Goal: Task Accomplishment & Management: Manage account settings

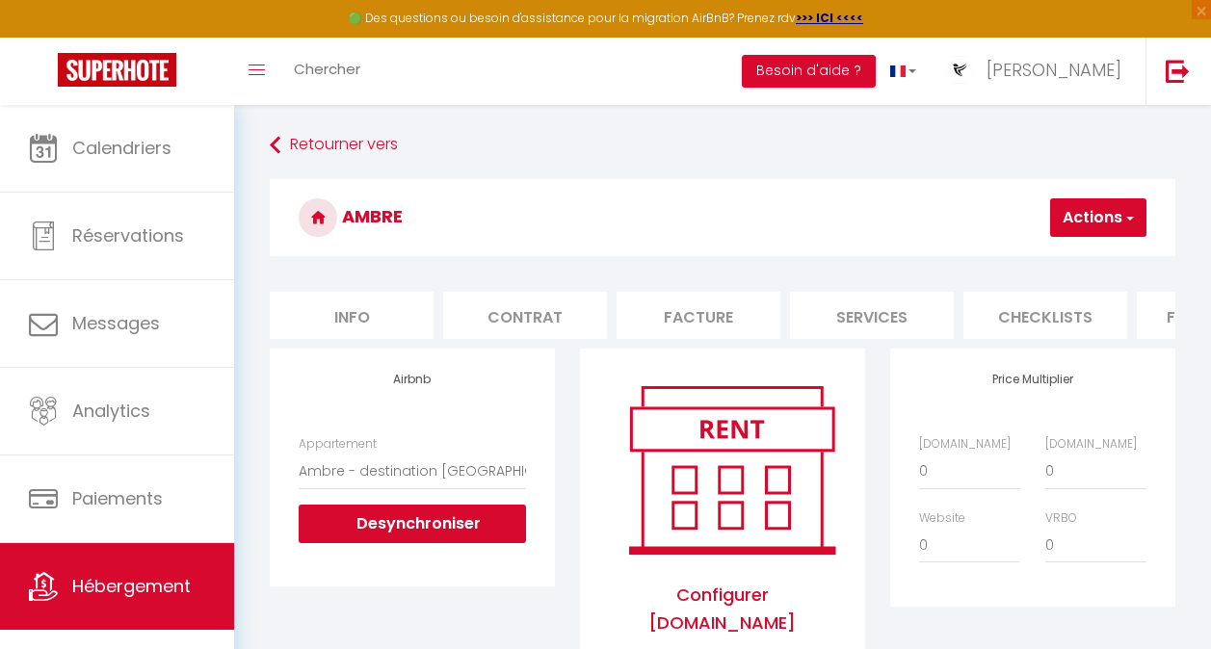
select select "22890-1522557331178998026"
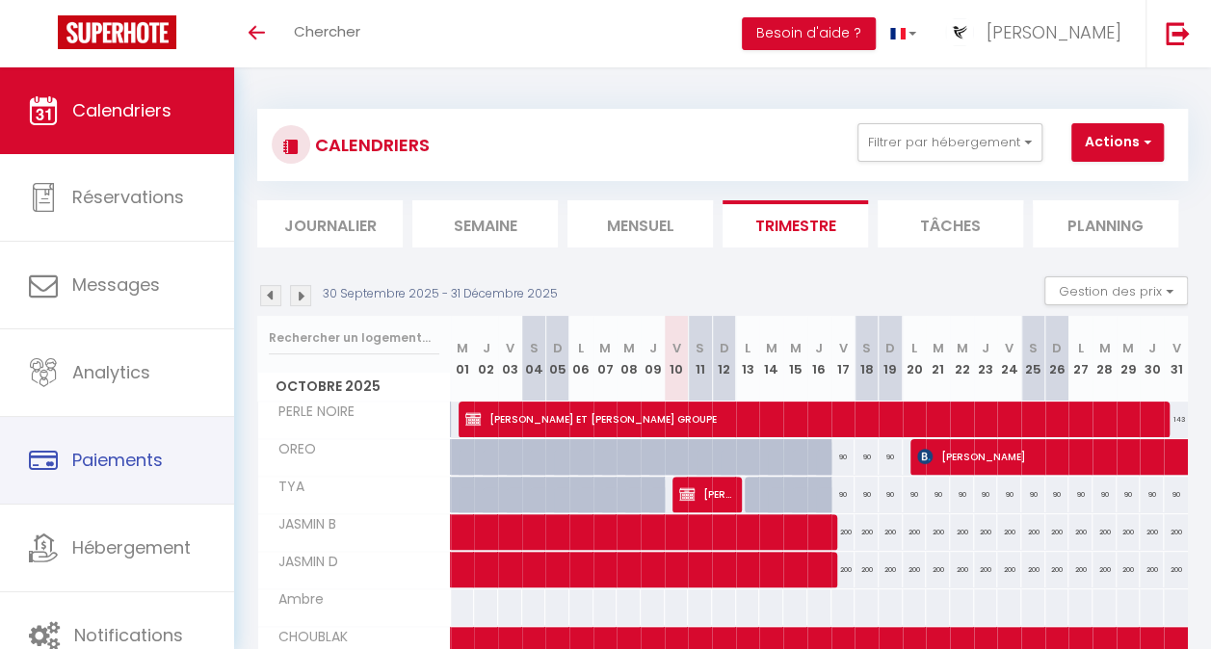
scroll to position [25, 0]
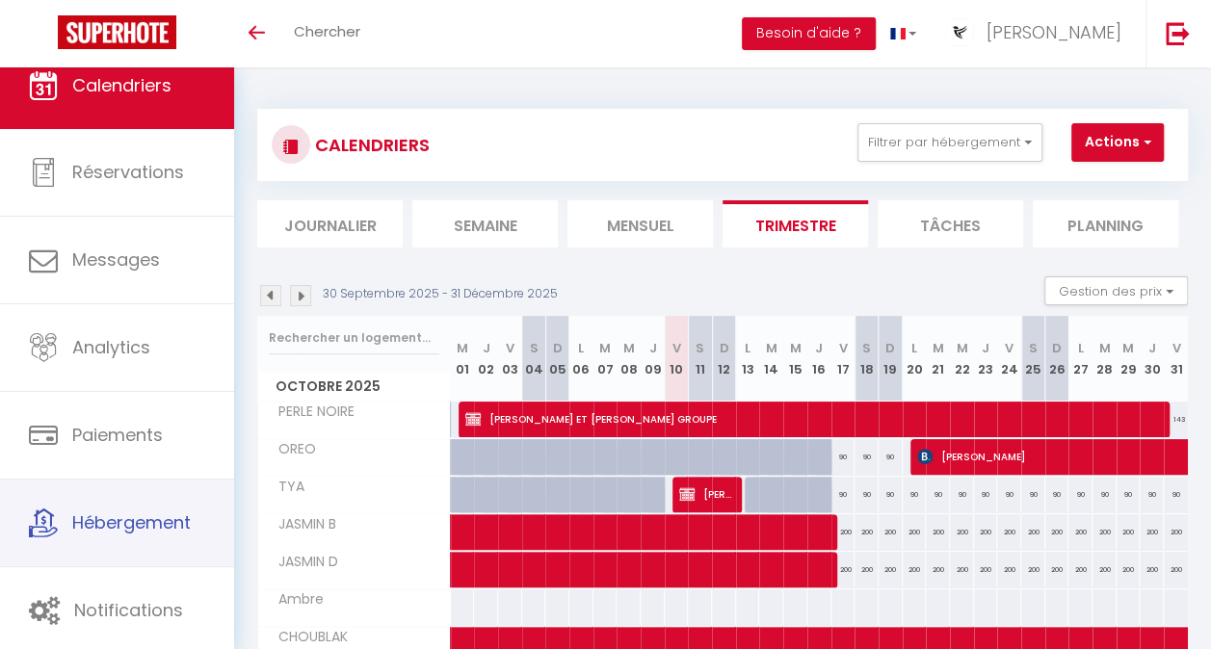
click at [141, 511] on span "Hébergement" at bounding box center [131, 523] width 118 height 24
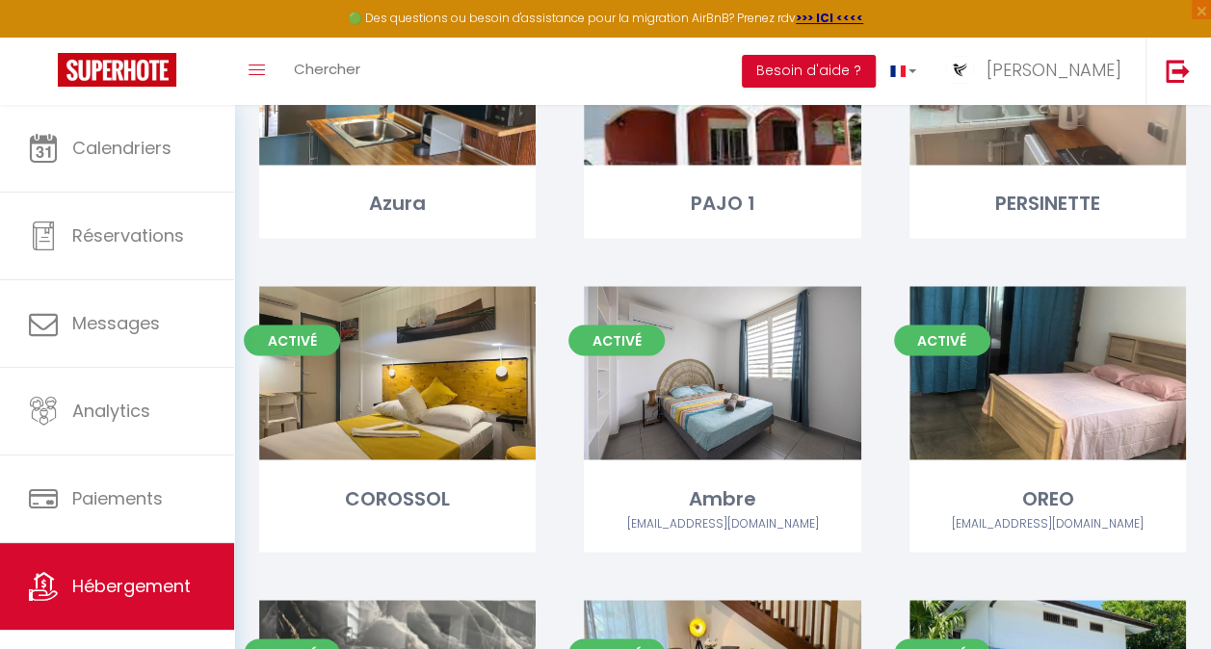
scroll to position [1509, 0]
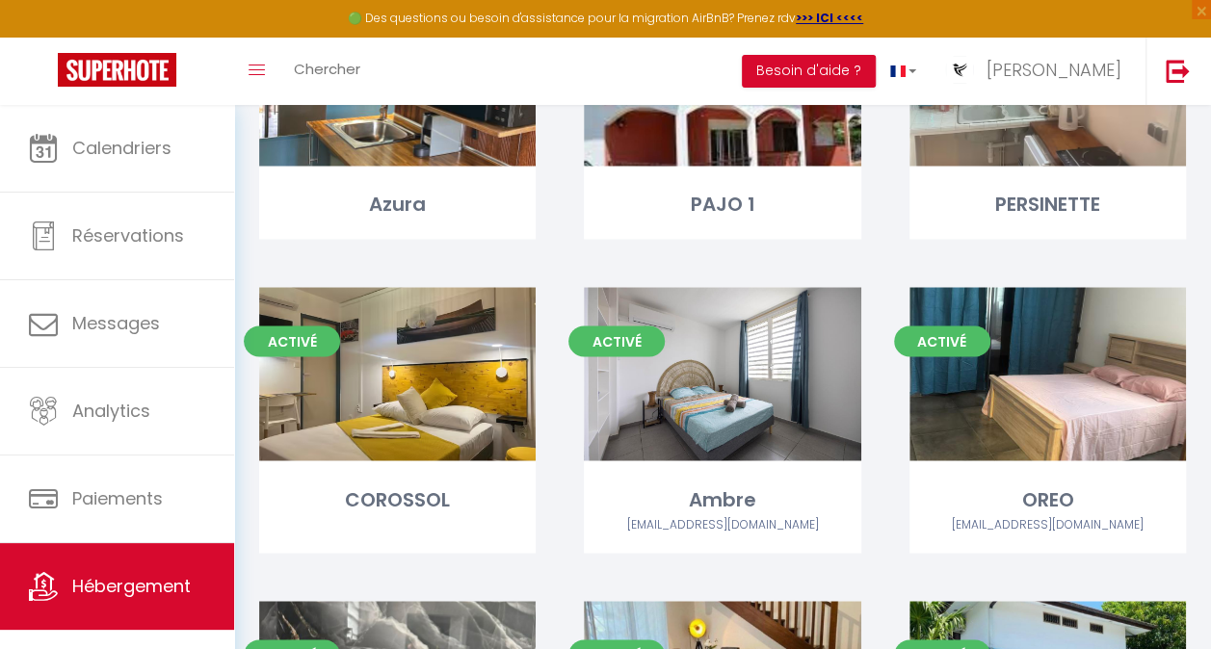
click at [714, 355] on link "Editer" at bounding box center [723, 374] width 116 height 39
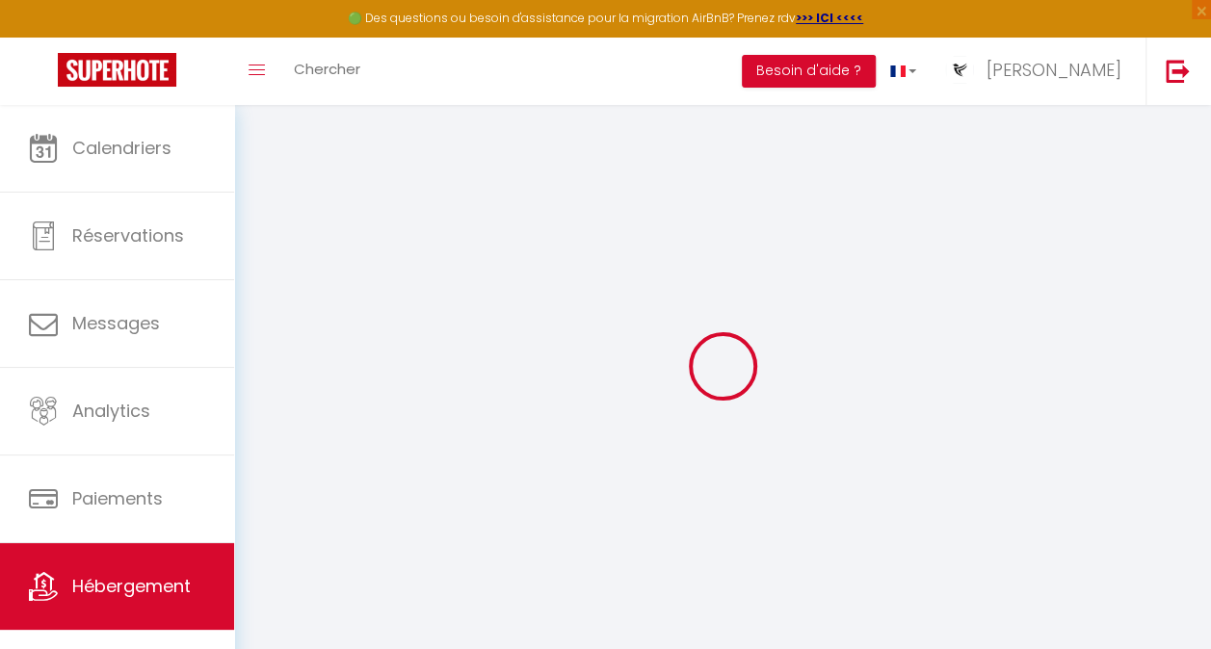
select select "22890-1522557331178998026"
select select
checkbox input "false"
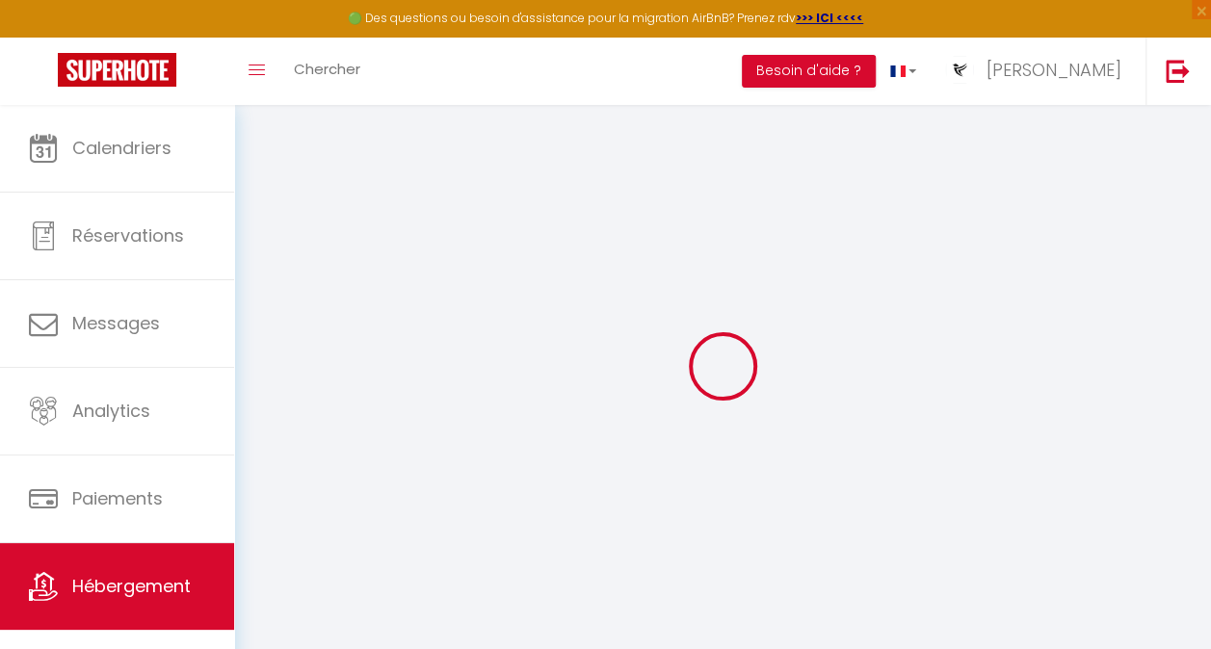
checkbox input "false"
select select "EUR"
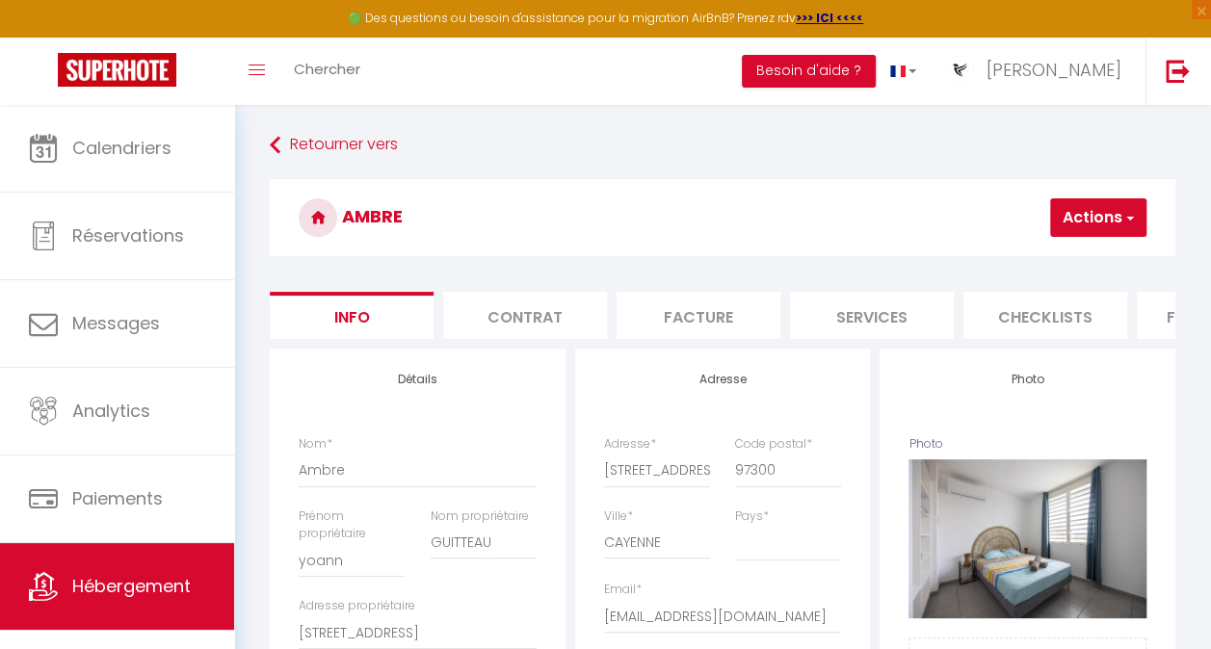
scroll to position [0, 792]
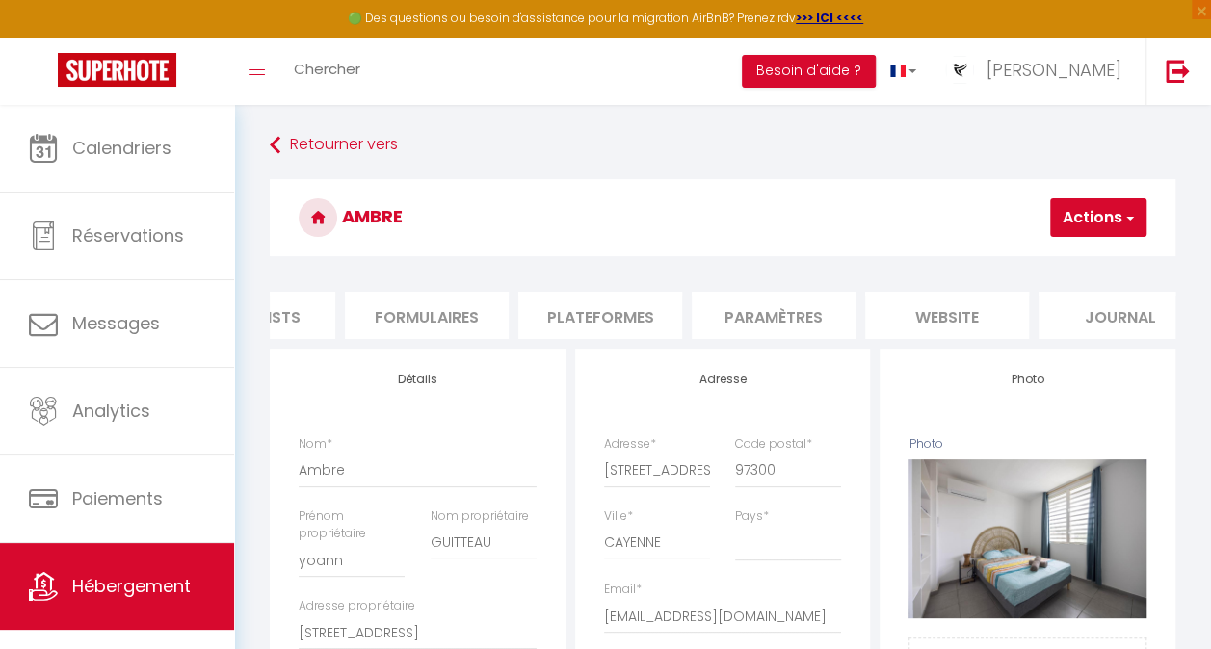
click at [632, 311] on li "Plateformes" at bounding box center [600, 315] width 164 height 47
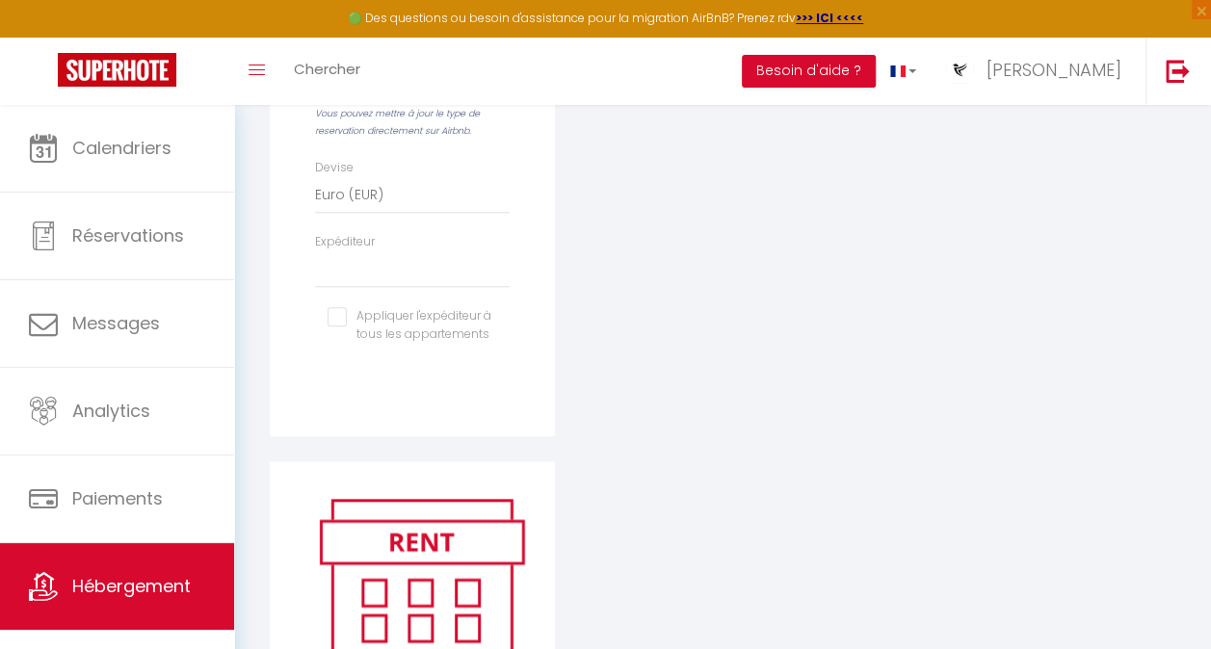
scroll to position [801, 0]
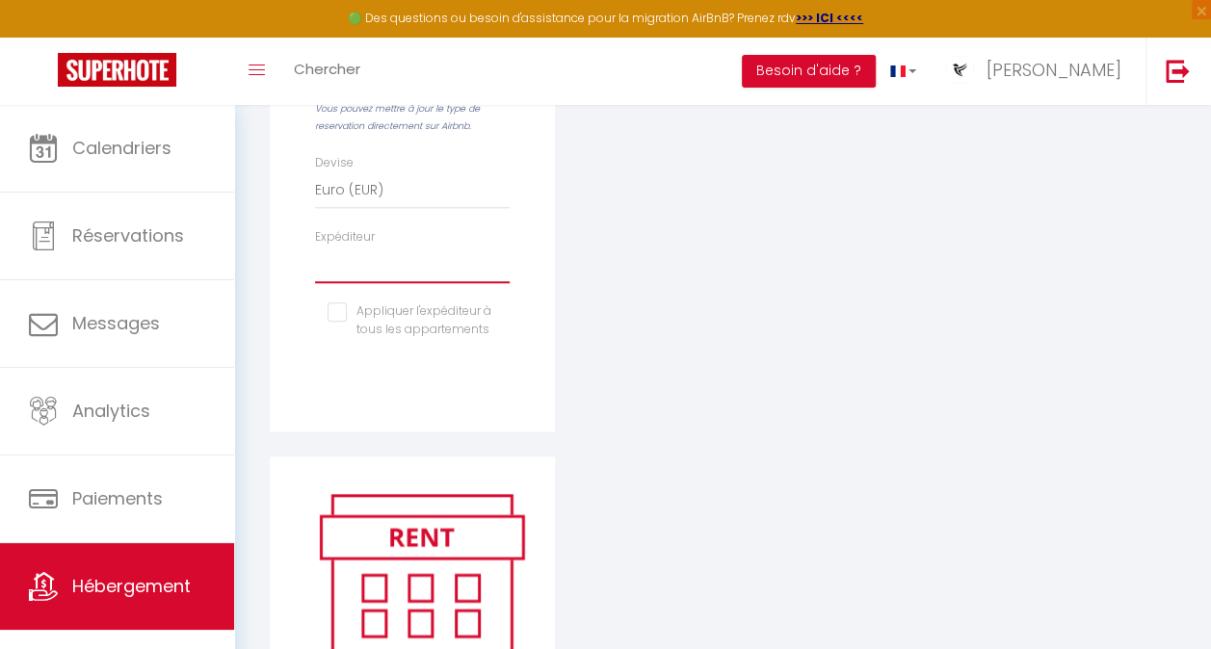
click at [467, 283] on select "[EMAIL_ADDRESS][DOMAIN_NAME] [PERSON_NAME][EMAIL_ADDRESS][DOMAIN_NAME] [EMAIL_A…" at bounding box center [412, 265] width 195 height 37
select select "1365"
click at [315, 260] on select "[EMAIL_ADDRESS][DOMAIN_NAME] [PERSON_NAME][EMAIL_ADDRESS][DOMAIN_NAME] [EMAIL_A…" at bounding box center [412, 265] width 195 height 37
click at [341, 322] on input "checkbox" at bounding box center [413, 312] width 170 height 19
checkbox input "true"
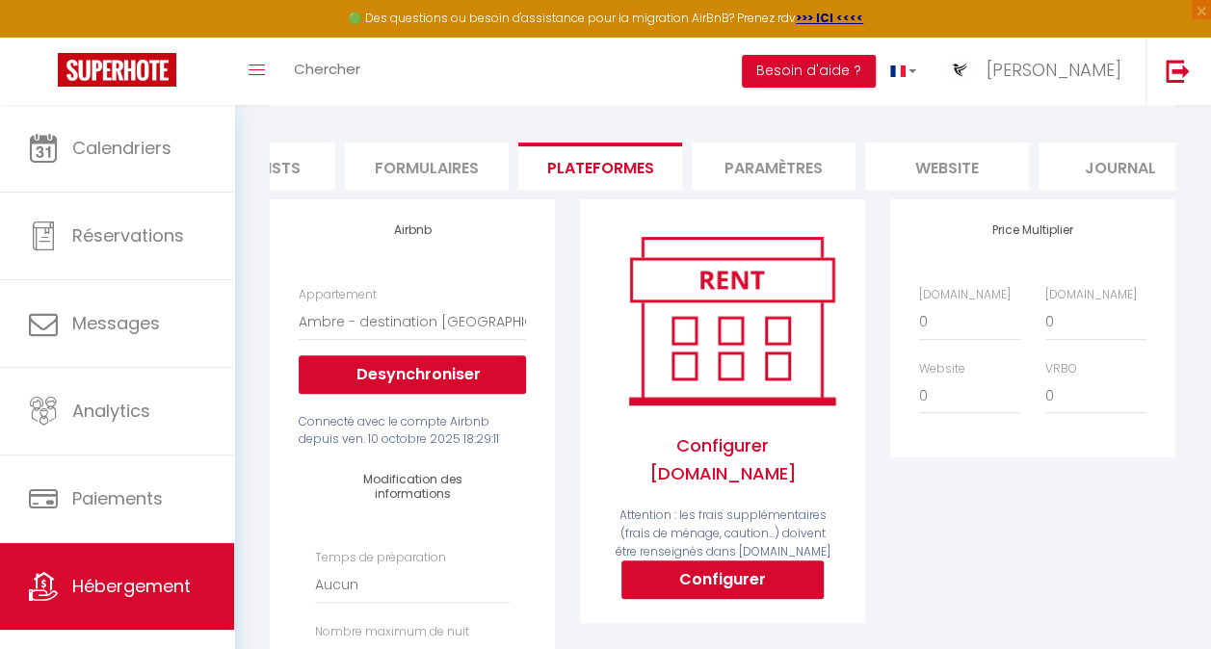
scroll to position [0, 0]
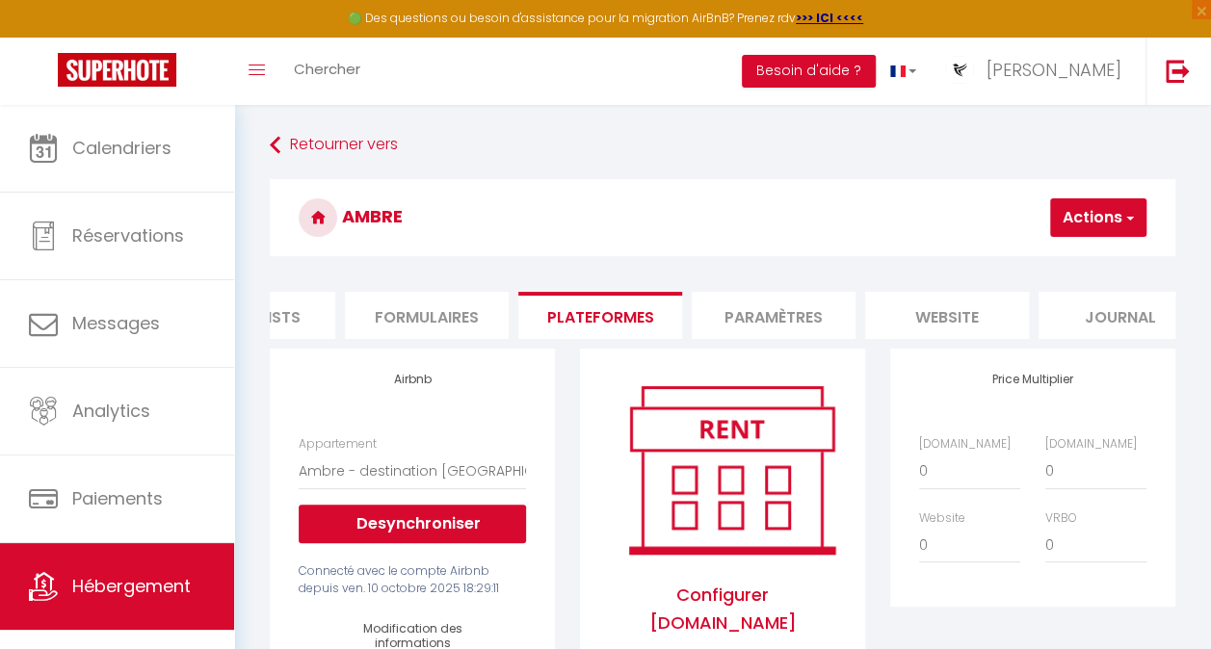
click at [1119, 202] on button "Actions" at bounding box center [1098, 217] width 96 height 39
click at [1052, 254] on link "Enregistrer" at bounding box center [1069, 260] width 152 height 25
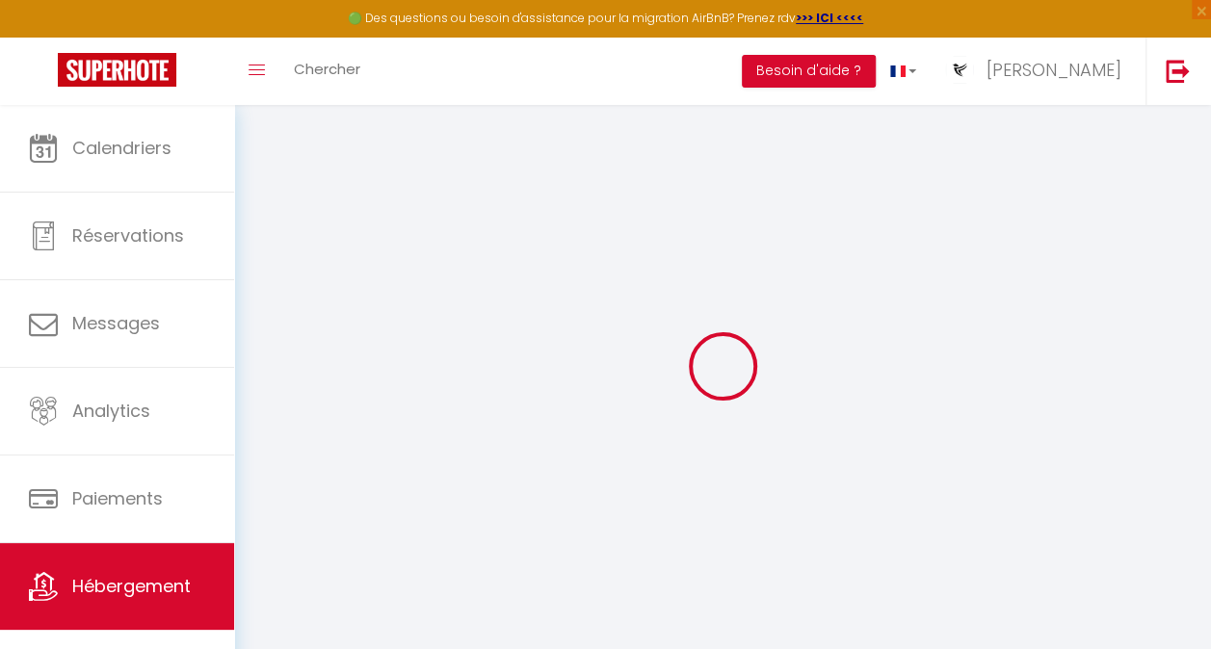
select select "EUR"
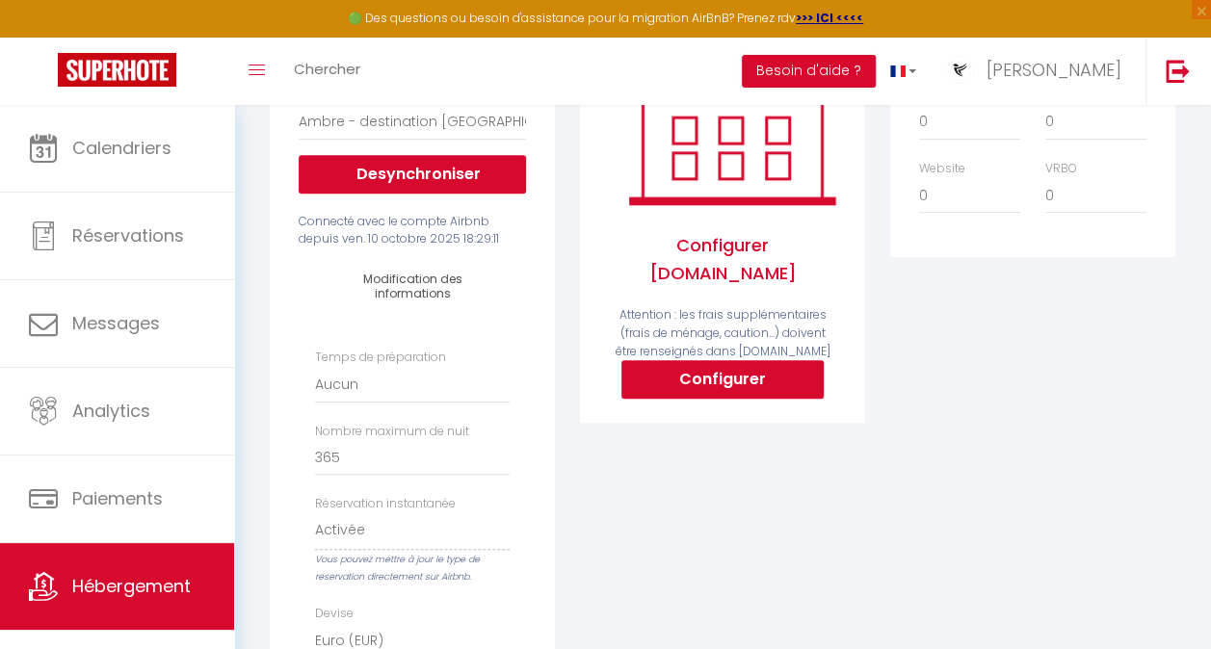
scroll to position [310, 0]
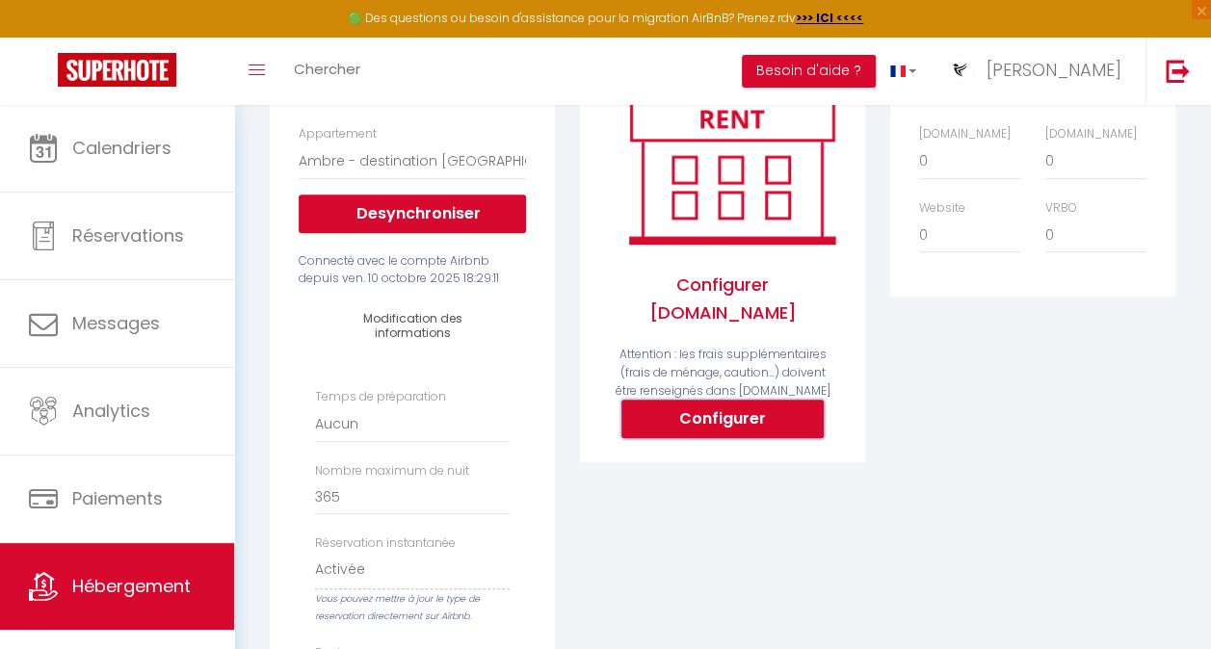
click at [710, 407] on button "Configurer" at bounding box center [722, 419] width 202 height 39
select select
type input "[PERSON_NAME][EMAIL_ADDRESS][DOMAIN_NAME]"
type input "[EMAIL_ADDRESS][DOMAIN_NAME]"
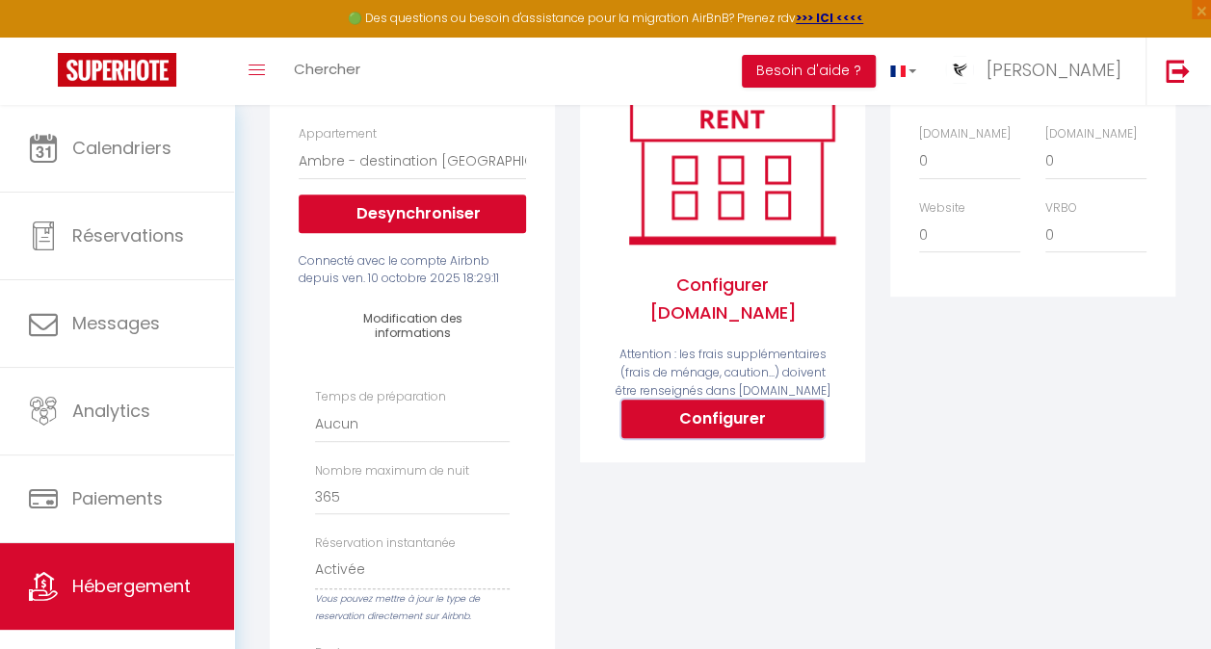
select select
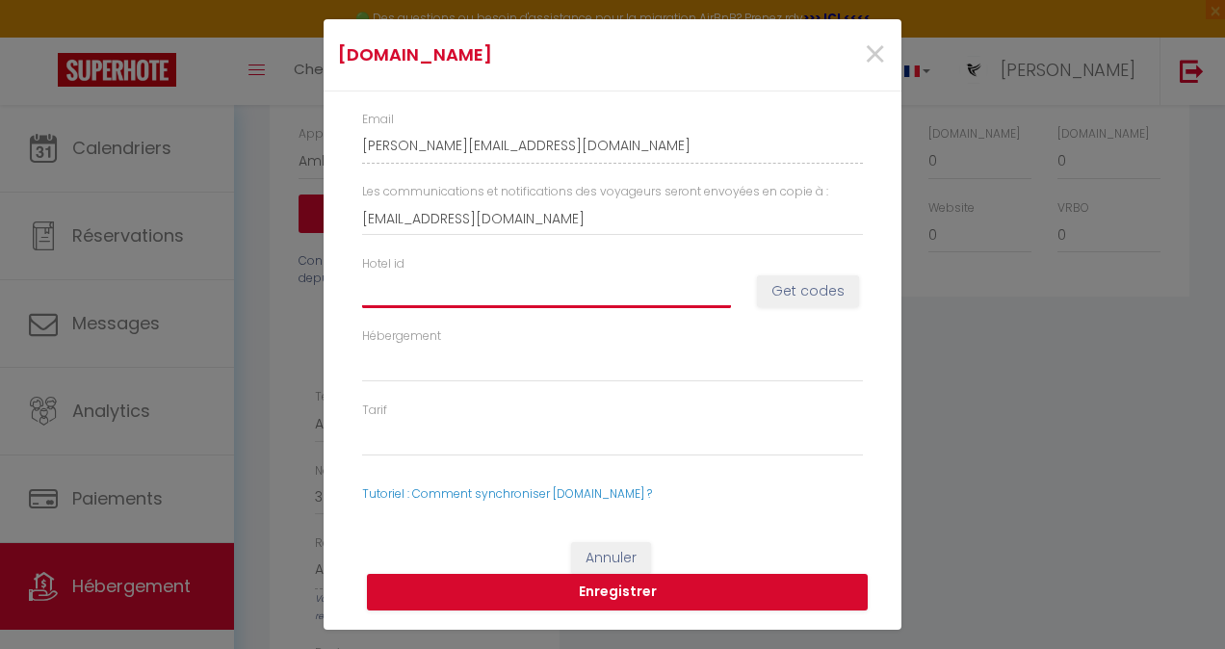
click at [648, 299] on input "Hotel id" at bounding box center [546, 291] width 369 height 35
paste input "15080078"
type input "15080078"
select select
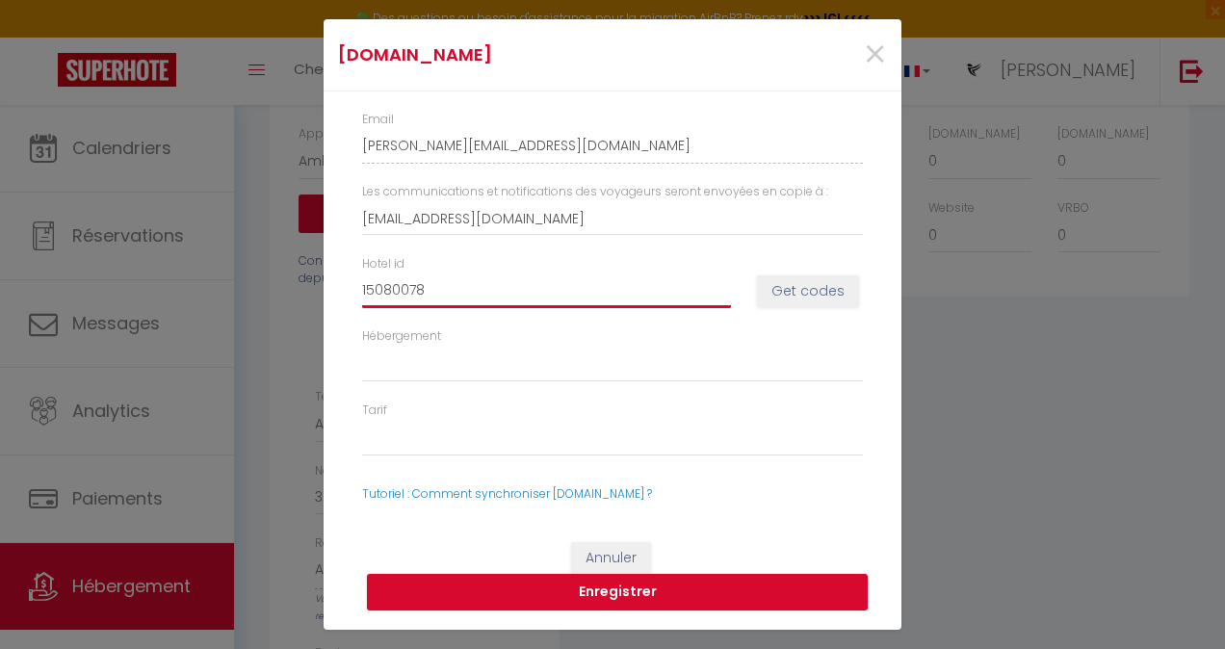
type input "15080078"
click at [807, 296] on button "Get codes" at bounding box center [808, 292] width 102 height 33
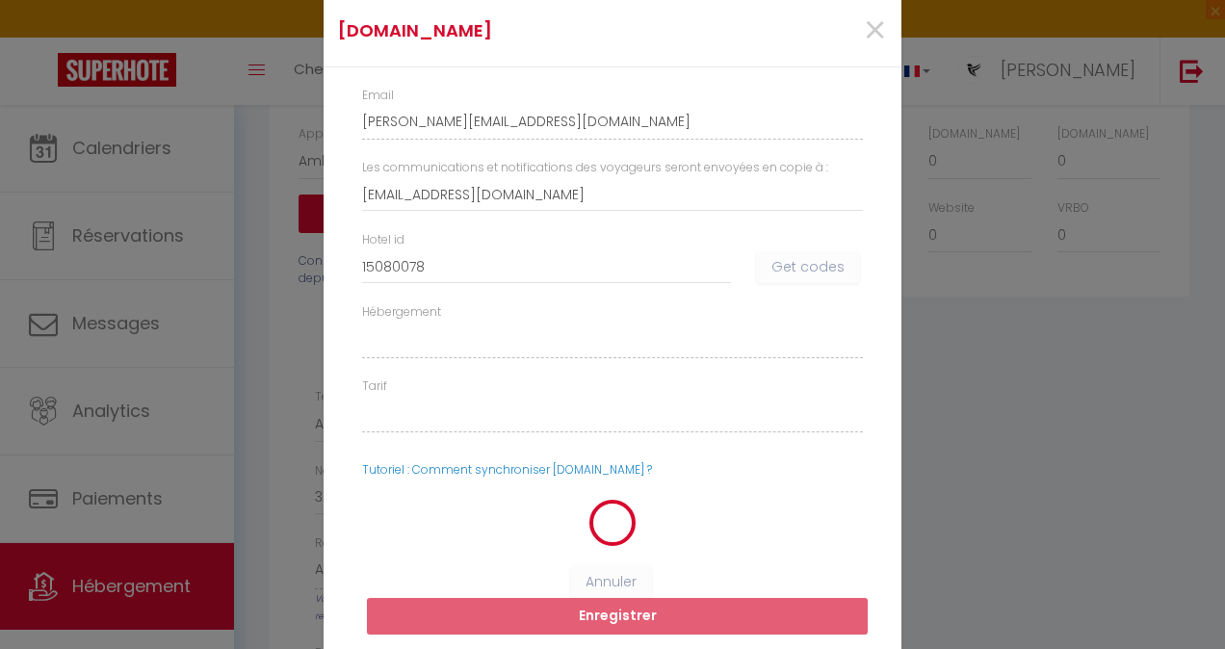
select select
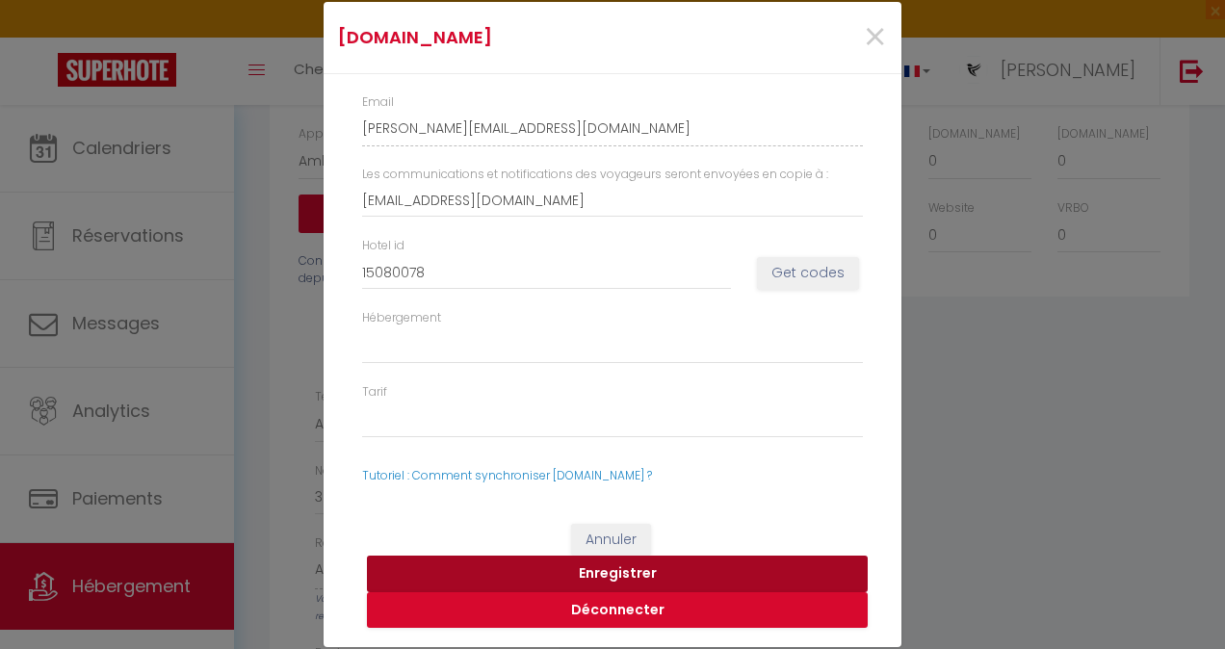
click at [635, 566] on button "Enregistrer" at bounding box center [617, 574] width 501 height 37
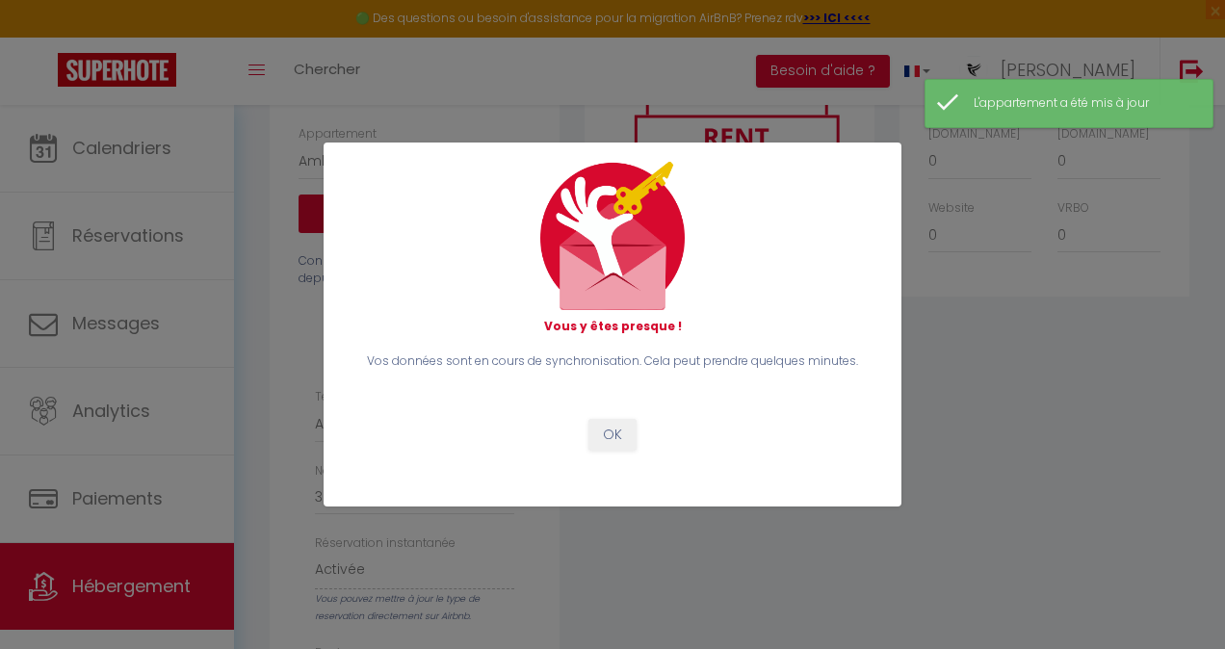
click at [609, 414] on div "Vos données sont en cours de synchronisation. Cela peut prendre quelques minute…" at bounding box center [613, 402] width 526 height 98
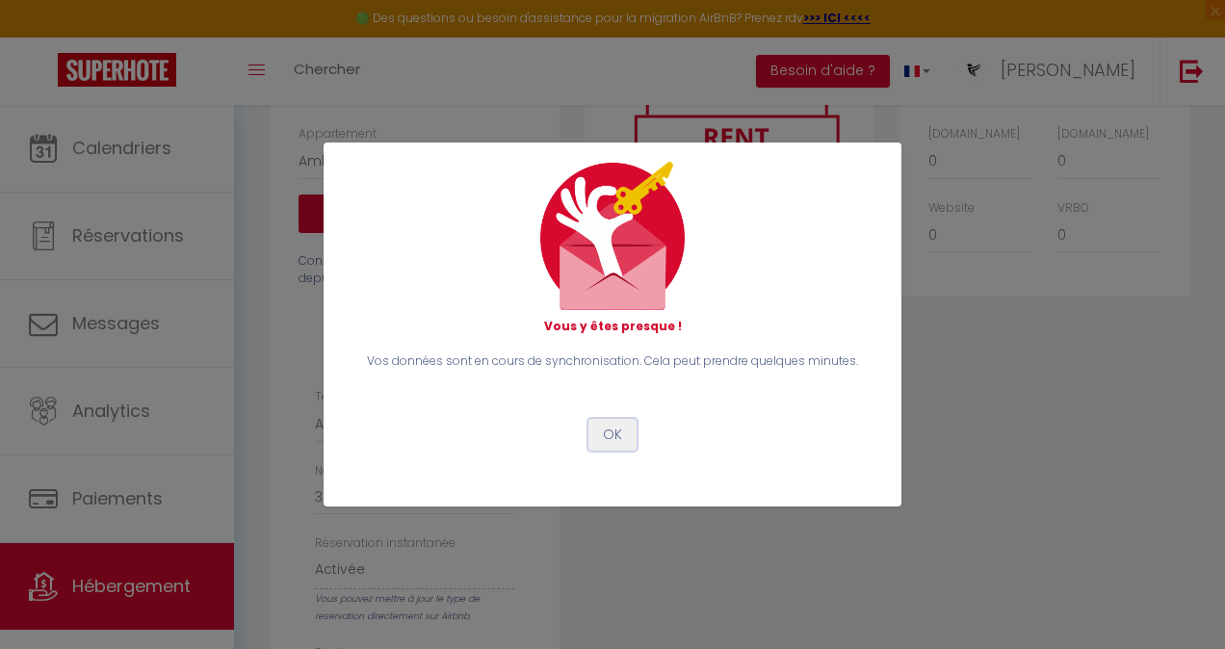
click at [611, 426] on button "OK" at bounding box center [613, 435] width 48 height 33
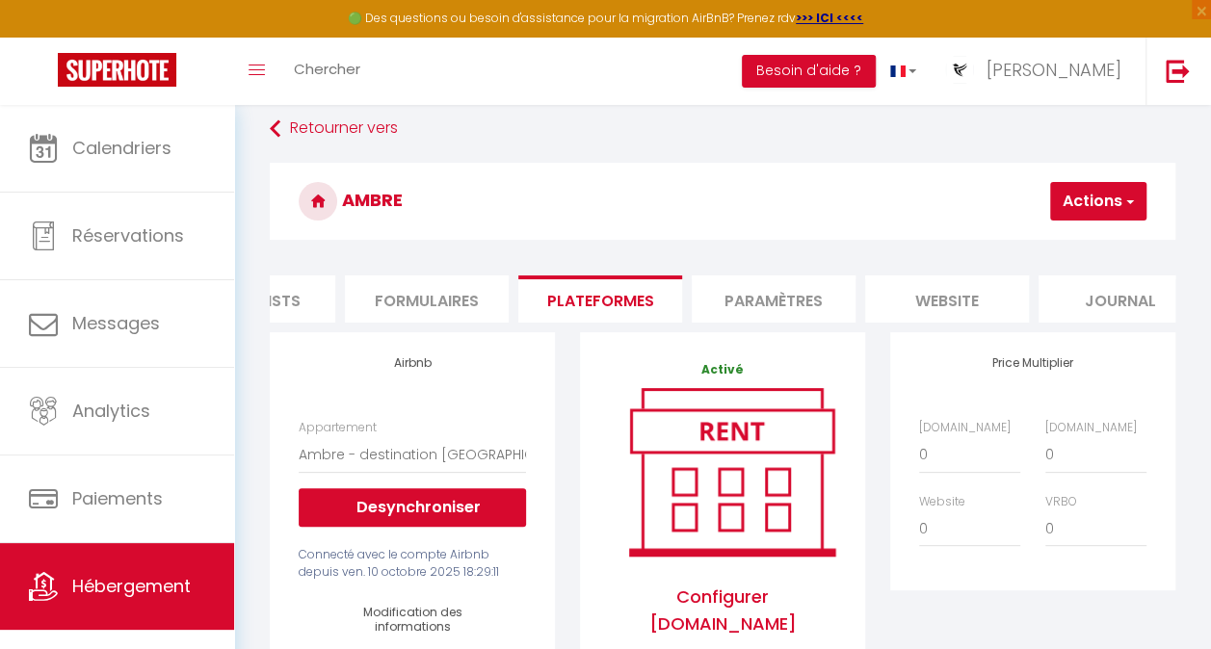
scroll to position [14, 0]
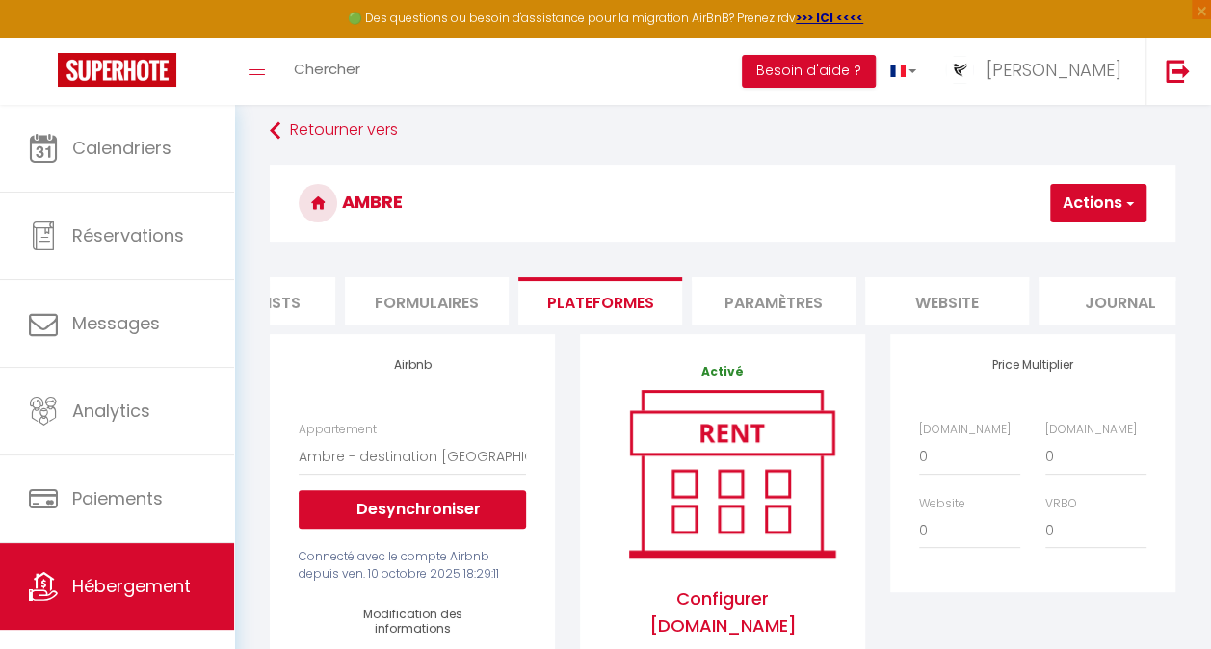
click at [312, 324] on li "Checklists" at bounding box center [253, 300] width 164 height 47
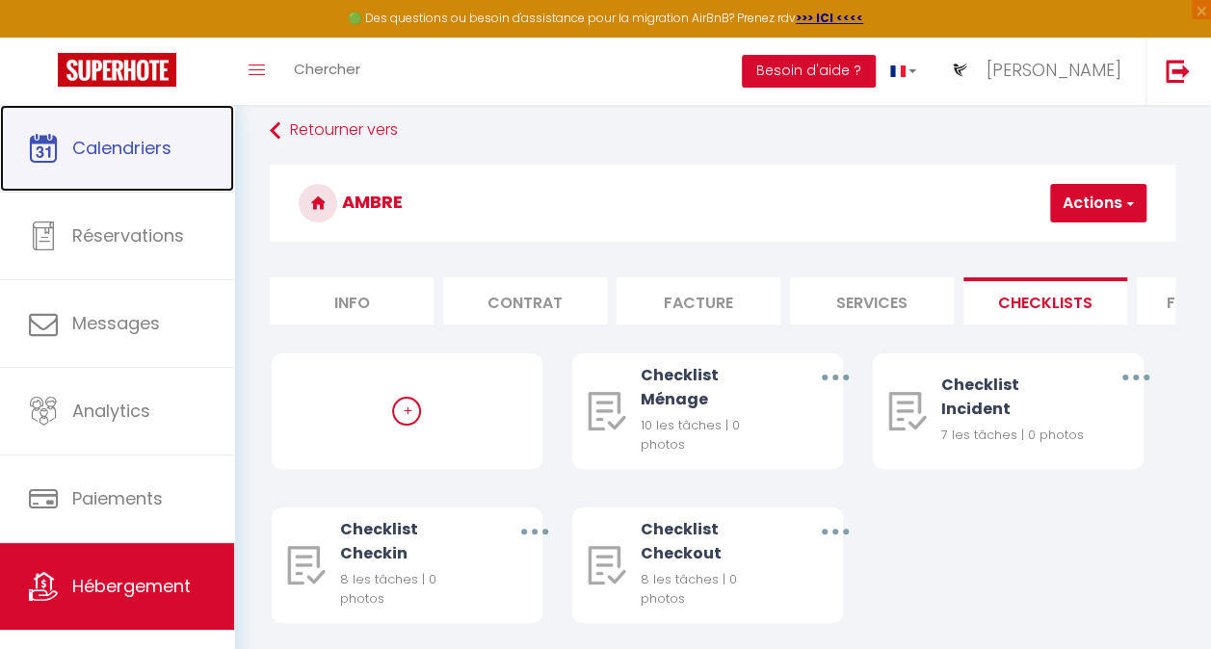
click at [131, 151] on span "Calendriers" at bounding box center [121, 148] width 99 height 24
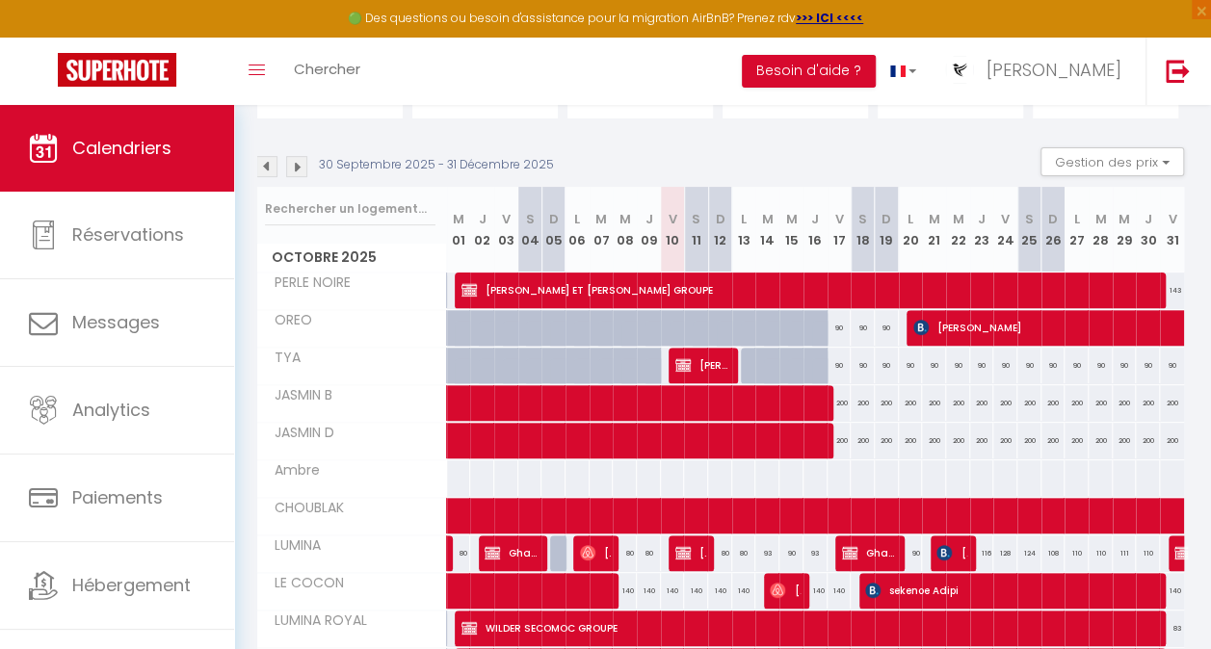
scroll to position [166, 0]
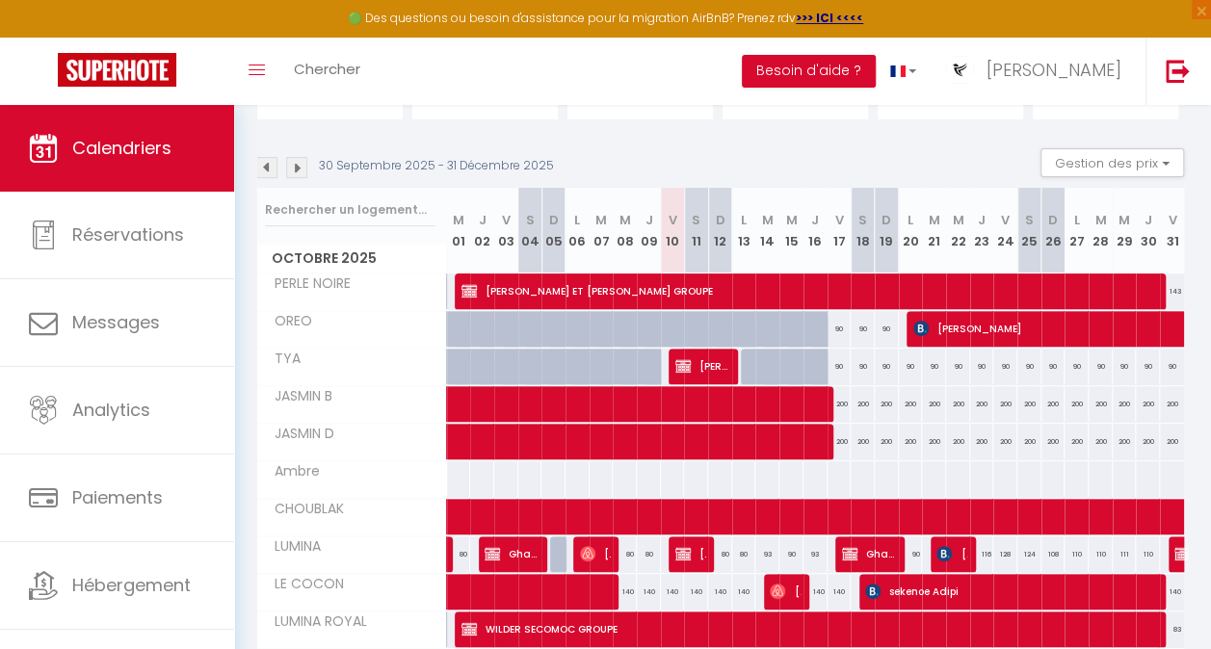
click at [688, 470] on div at bounding box center [695, 479] width 25 height 36
type input "Sam 11 Octobre 2025"
type input "Dim 12 Octobre 2025"
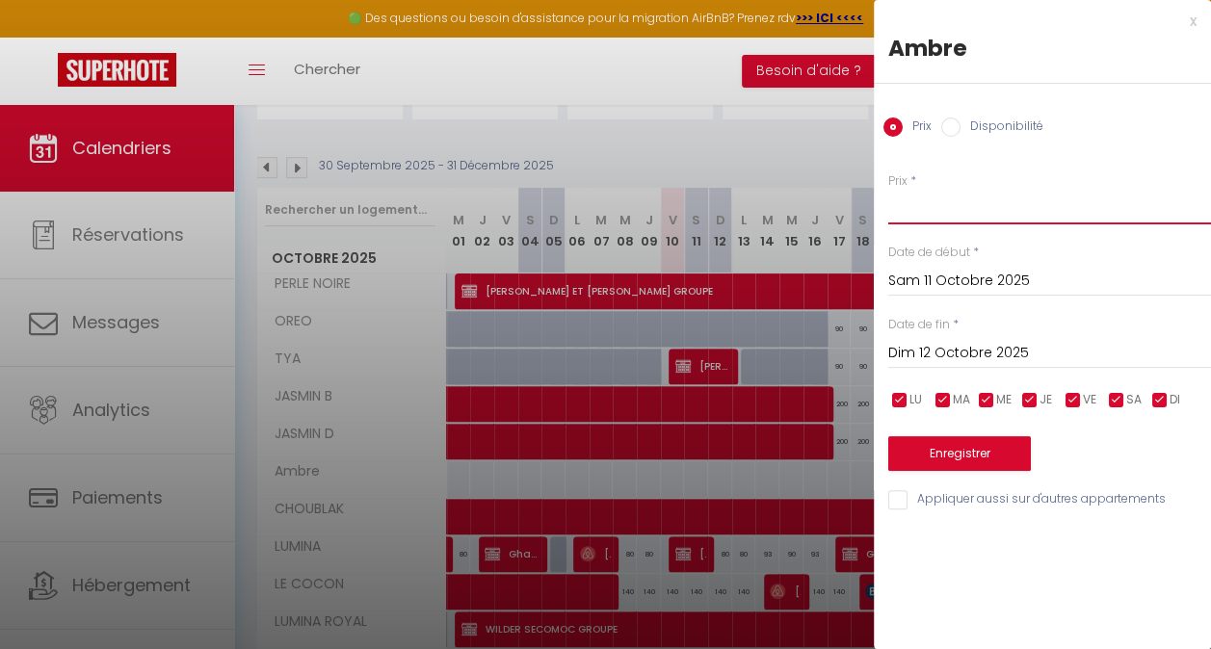
click at [888, 206] on input "Prix" at bounding box center [1049, 207] width 323 height 35
type input "100"
click at [973, 351] on input "Dim 12 Octobre 2025" at bounding box center [1049, 353] width 323 height 25
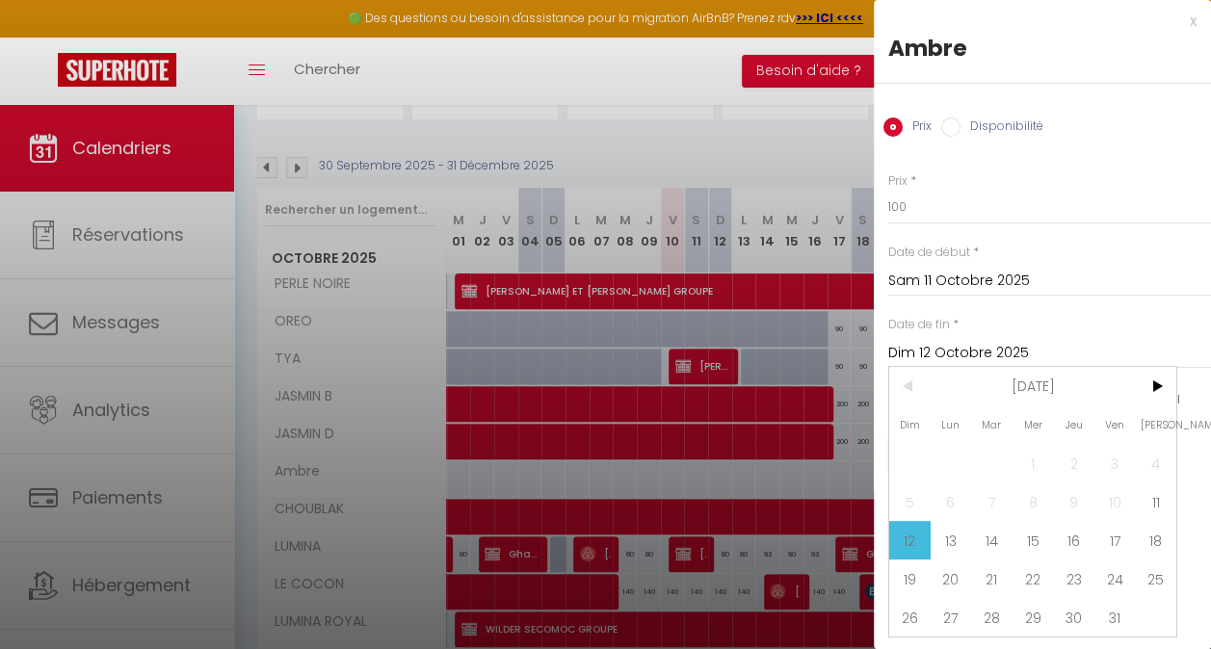
click at [1152, 393] on span ">" at bounding box center [1155, 386] width 41 height 39
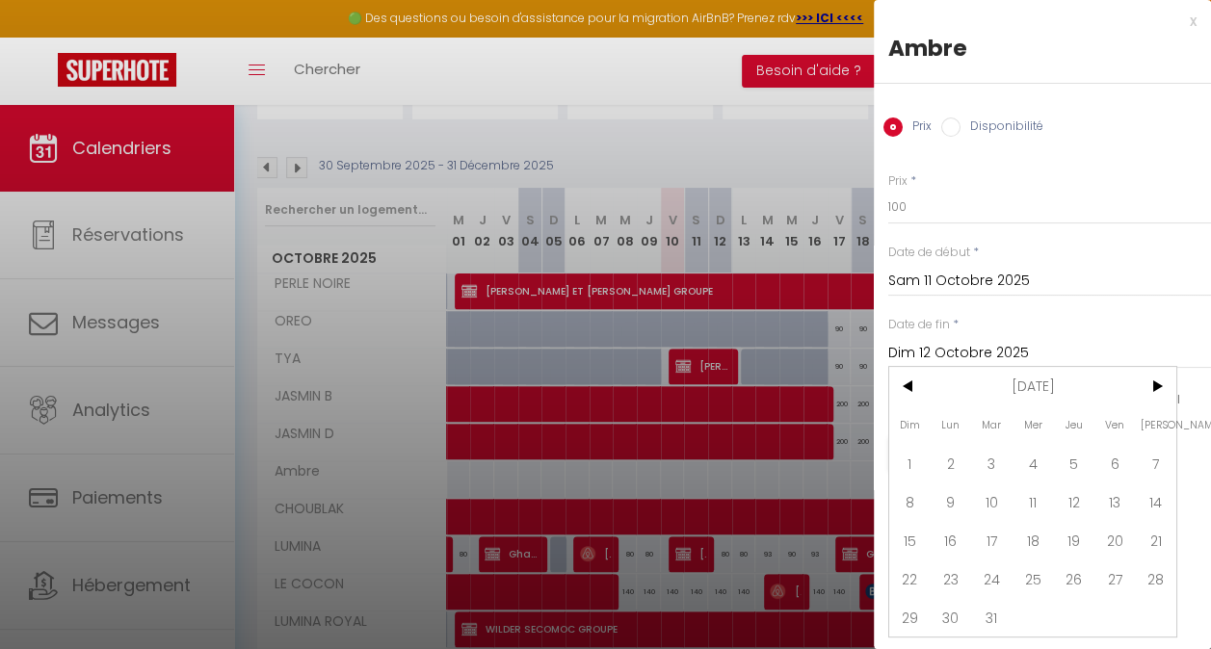
click at [1152, 393] on span ">" at bounding box center [1155, 386] width 41 height 39
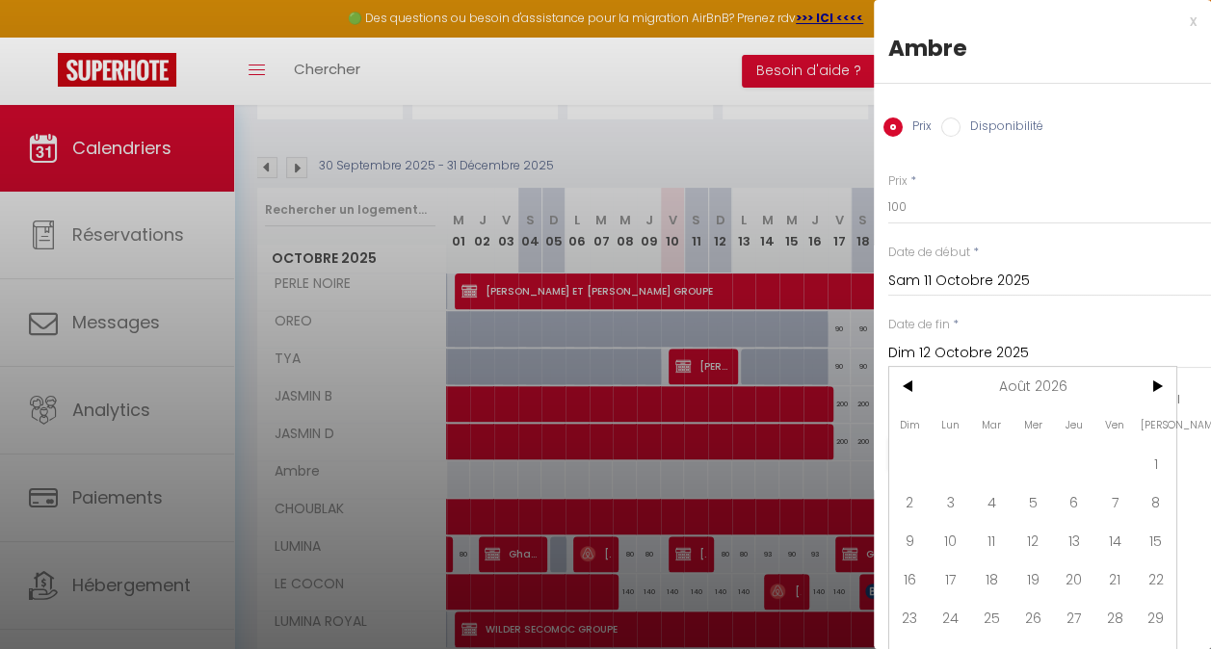
click at [1160, 391] on span ">" at bounding box center [1155, 386] width 41 height 39
click at [1150, 608] on span "31" at bounding box center [1155, 617] width 41 height 39
type input "[PERSON_NAME] 31 Octobre 2026"
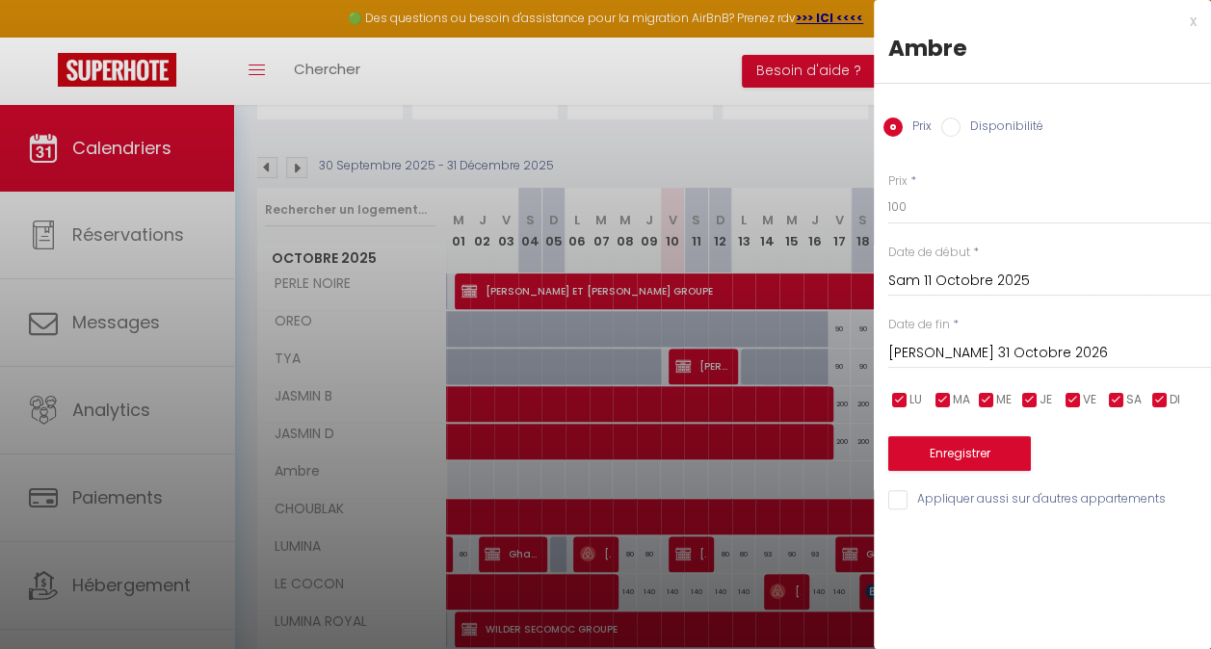
scroll to position [0, 0]
click at [963, 449] on button "Enregistrer" at bounding box center [959, 453] width 143 height 35
type input "Ven 10 Octobre 2025"
type input "Ven 30 Octobre 2026"
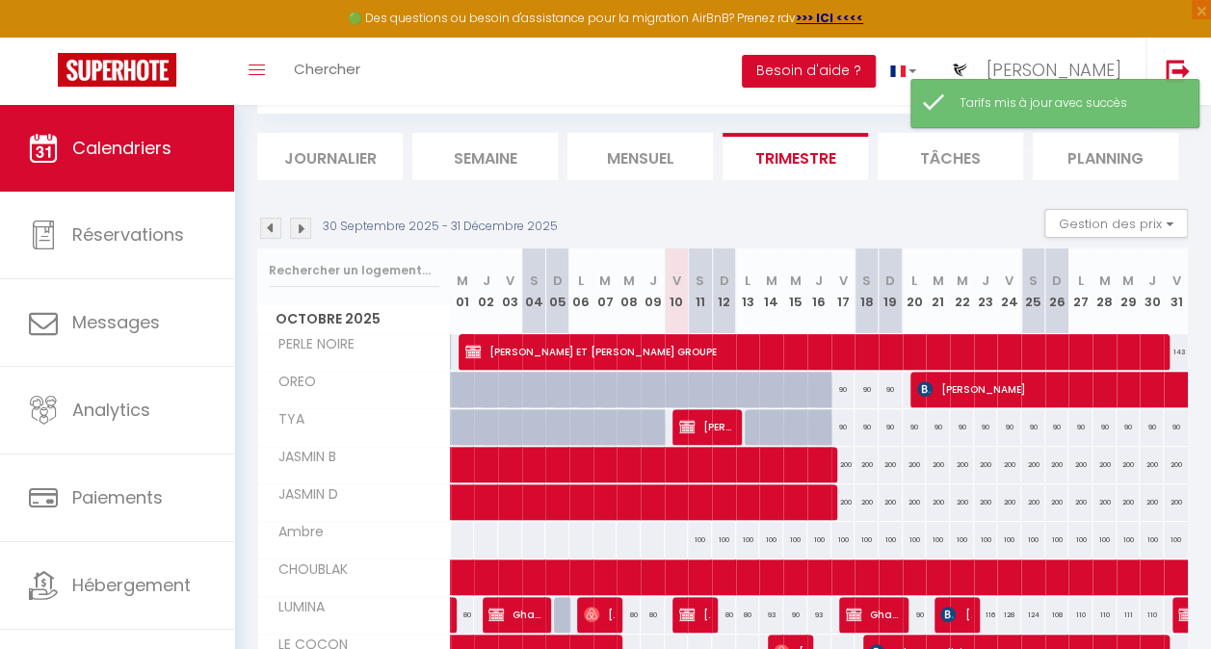
scroll to position [166, 0]
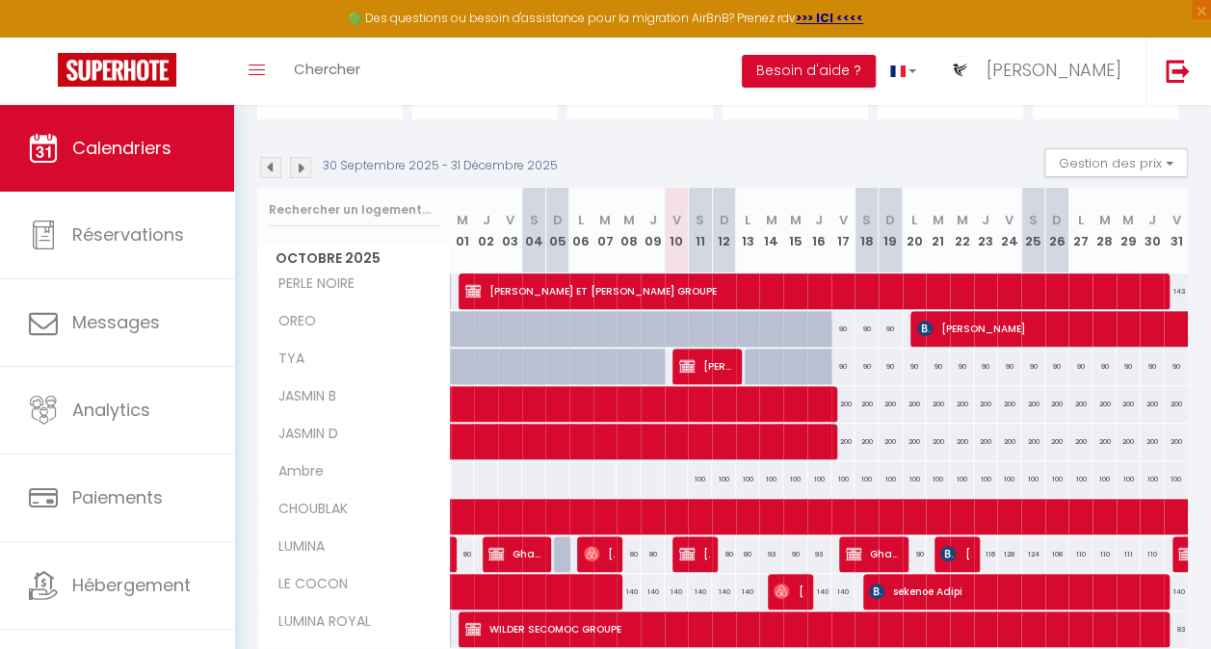
click at [717, 478] on div "100" at bounding box center [724, 479] width 24 height 36
type input "100"
type input "Dim 12 Octobre 2025"
type input "Lun 13 Octobre 2025"
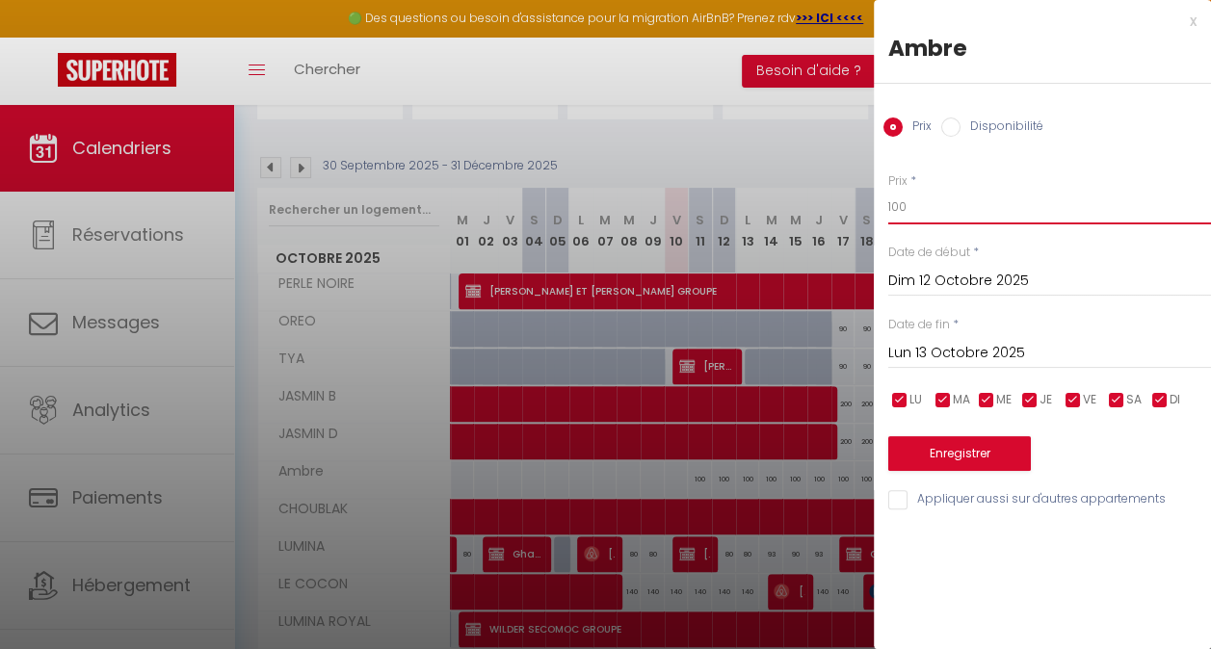
click at [943, 218] on input "100" at bounding box center [1049, 207] width 323 height 35
click at [965, 114] on div "Prix Disponibilité" at bounding box center [1042, 116] width 337 height 65
click at [961, 118] on label "Disponibilité" at bounding box center [1001, 128] width 83 height 21
click at [960, 118] on input "Disponibilité" at bounding box center [950, 127] width 19 height 19
radio input "true"
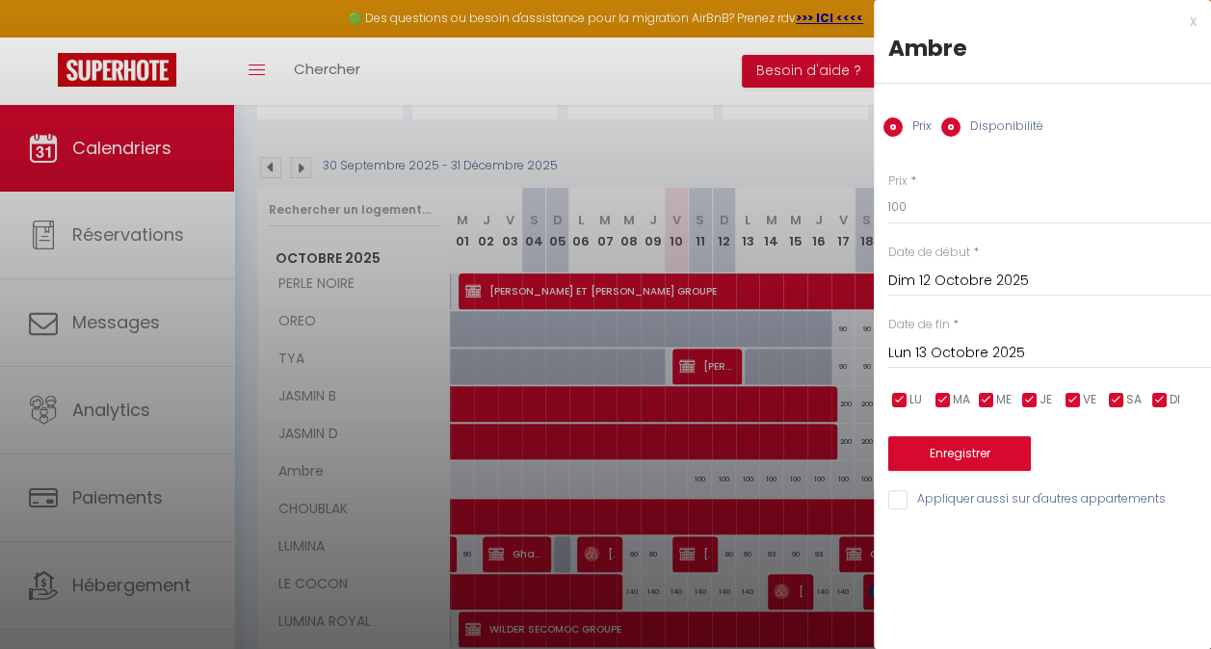
radio input "false"
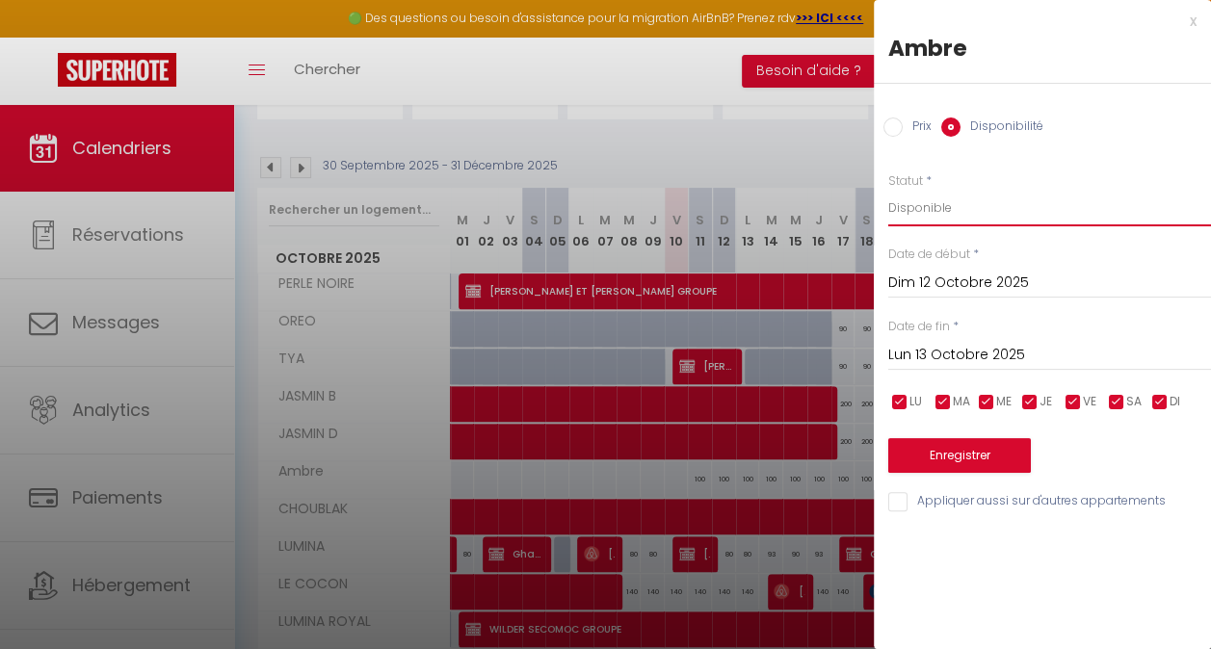
click at [954, 211] on select "Disponible Indisponible" at bounding box center [1049, 208] width 323 height 37
select select "0"
click at [888, 190] on select "Disponible Indisponible" at bounding box center [1049, 208] width 323 height 37
click at [947, 274] on input "Dim 12 Octobre 2025" at bounding box center [1049, 283] width 323 height 25
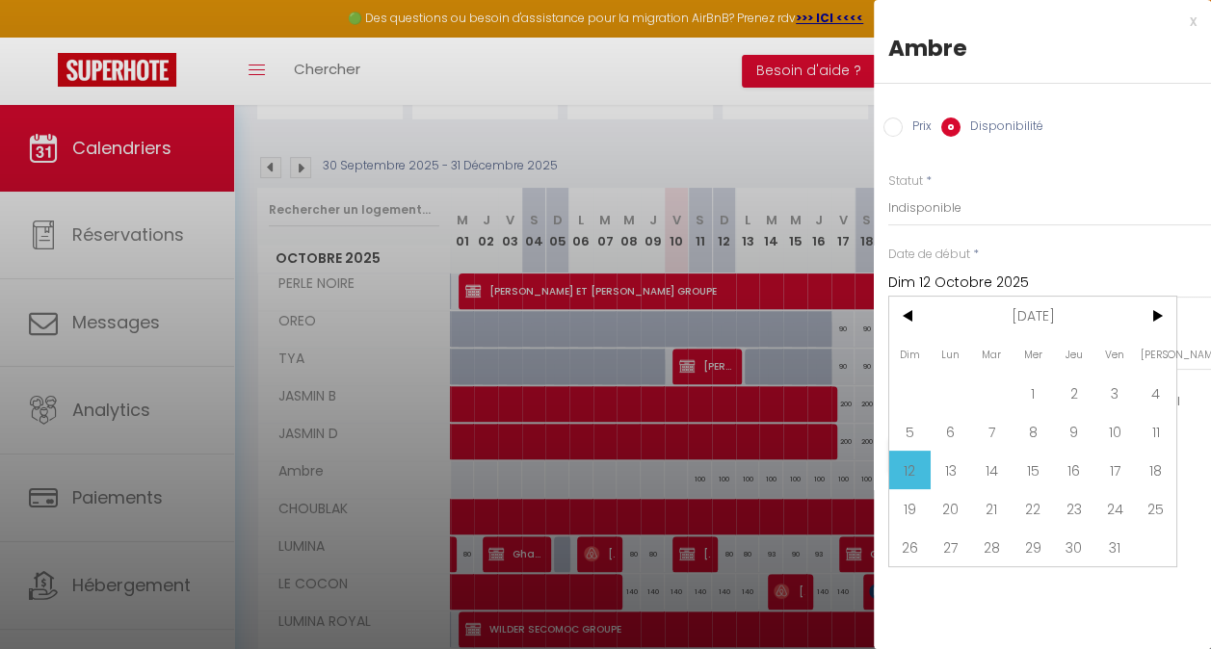
click at [957, 273] on input "Dim 12 Octobre 2025" at bounding box center [1049, 283] width 323 height 25
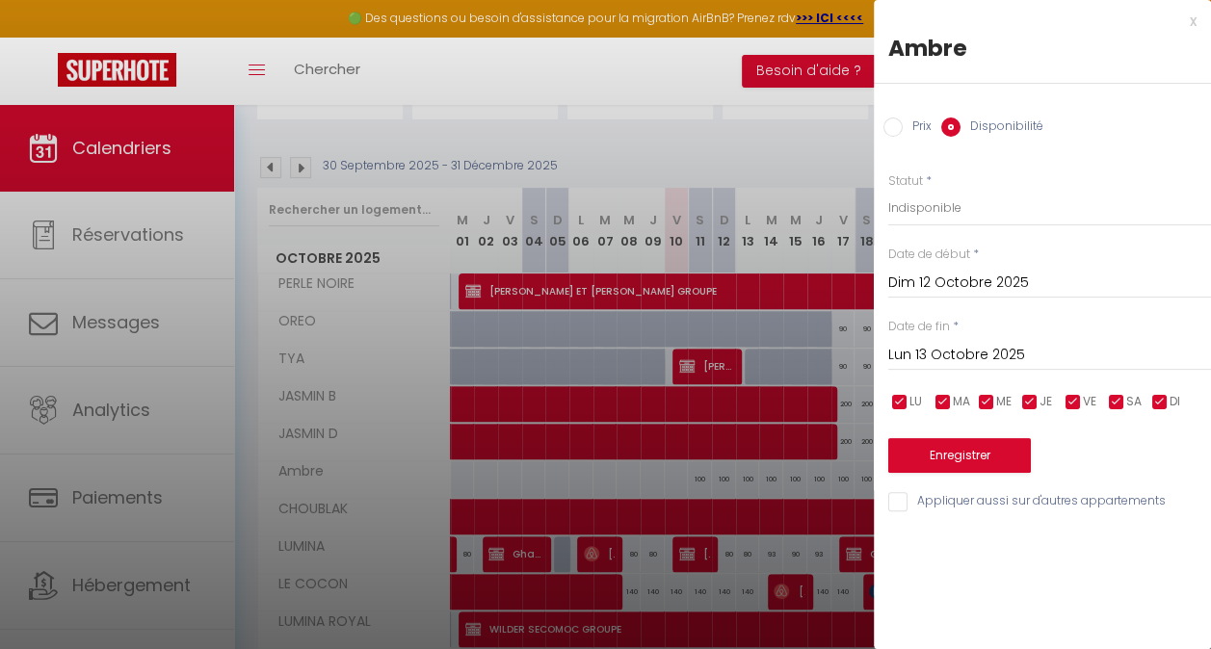
click at [949, 354] on input "Lun 13 Octobre 2025" at bounding box center [1049, 355] width 323 height 25
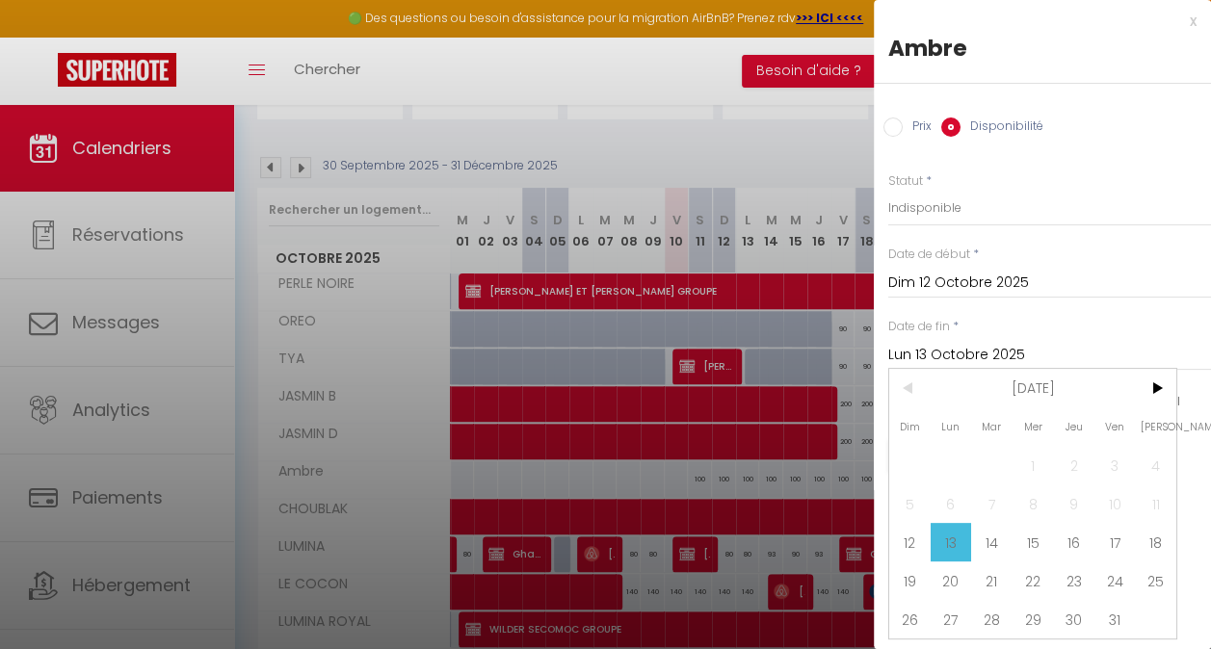
click at [1154, 385] on span ">" at bounding box center [1155, 388] width 41 height 39
click at [910, 491] on span "2" at bounding box center [909, 504] width 41 height 39
type input "Dim 02 Novembre 2025"
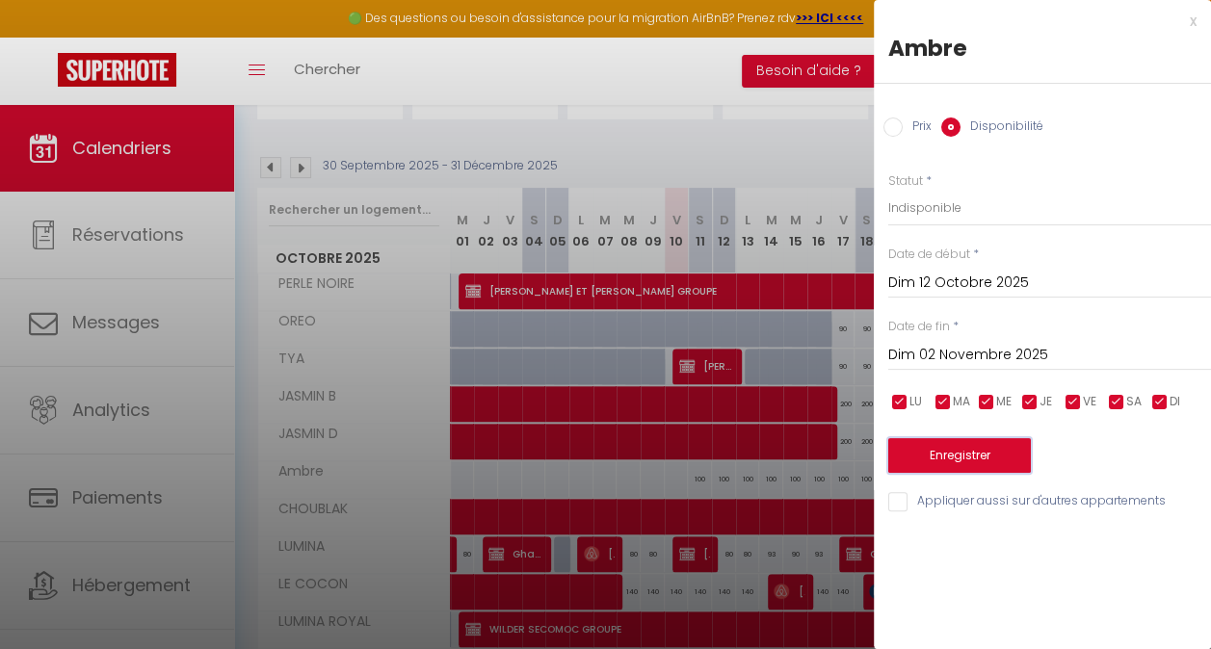
click at [978, 455] on button "Enregistrer" at bounding box center [959, 455] width 143 height 35
type input "Sam 11 Octobre 2025"
type input "[PERSON_NAME] 01 Novembre 2025"
